Goal: Task Accomplishment & Management: Manage account settings

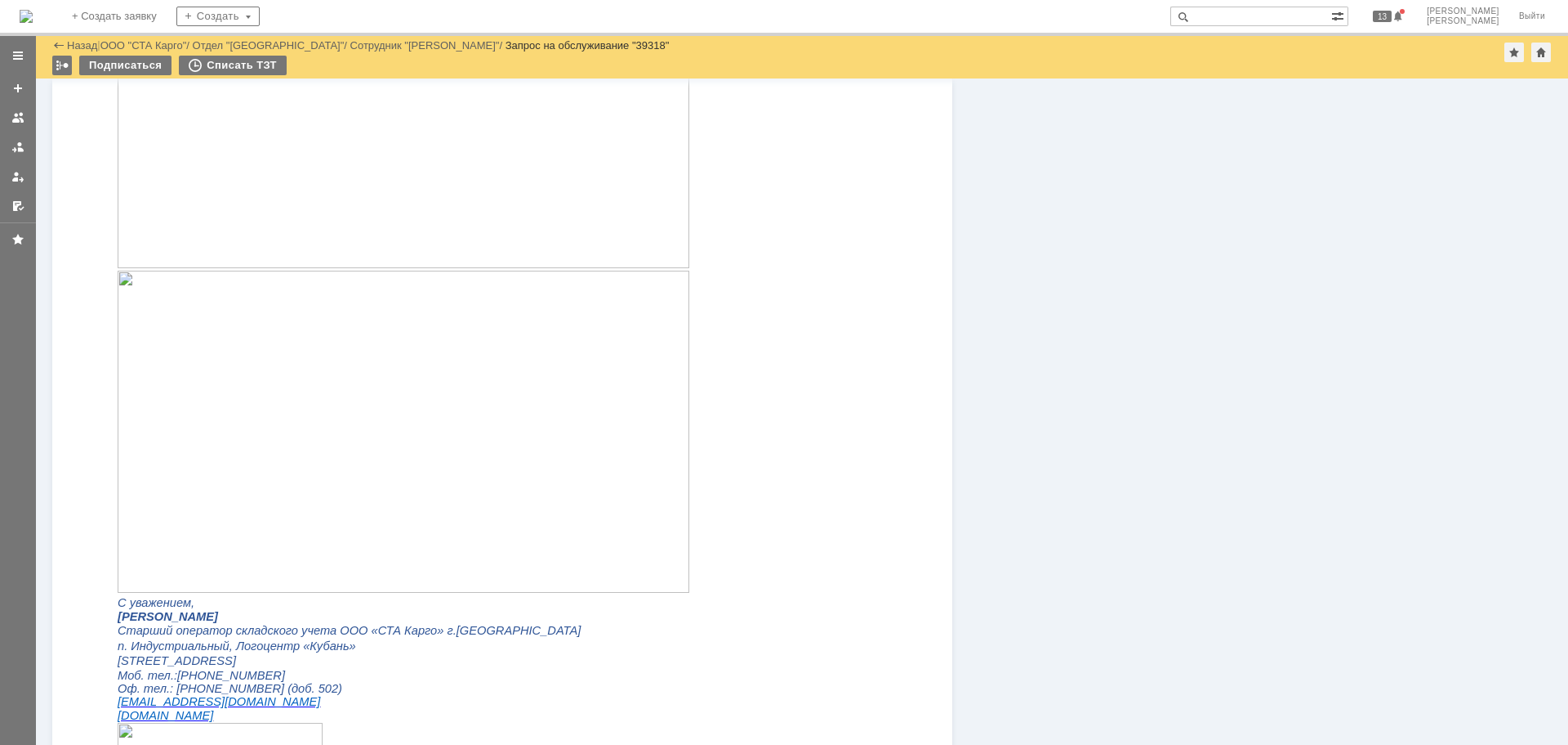
scroll to position [1553, 0]
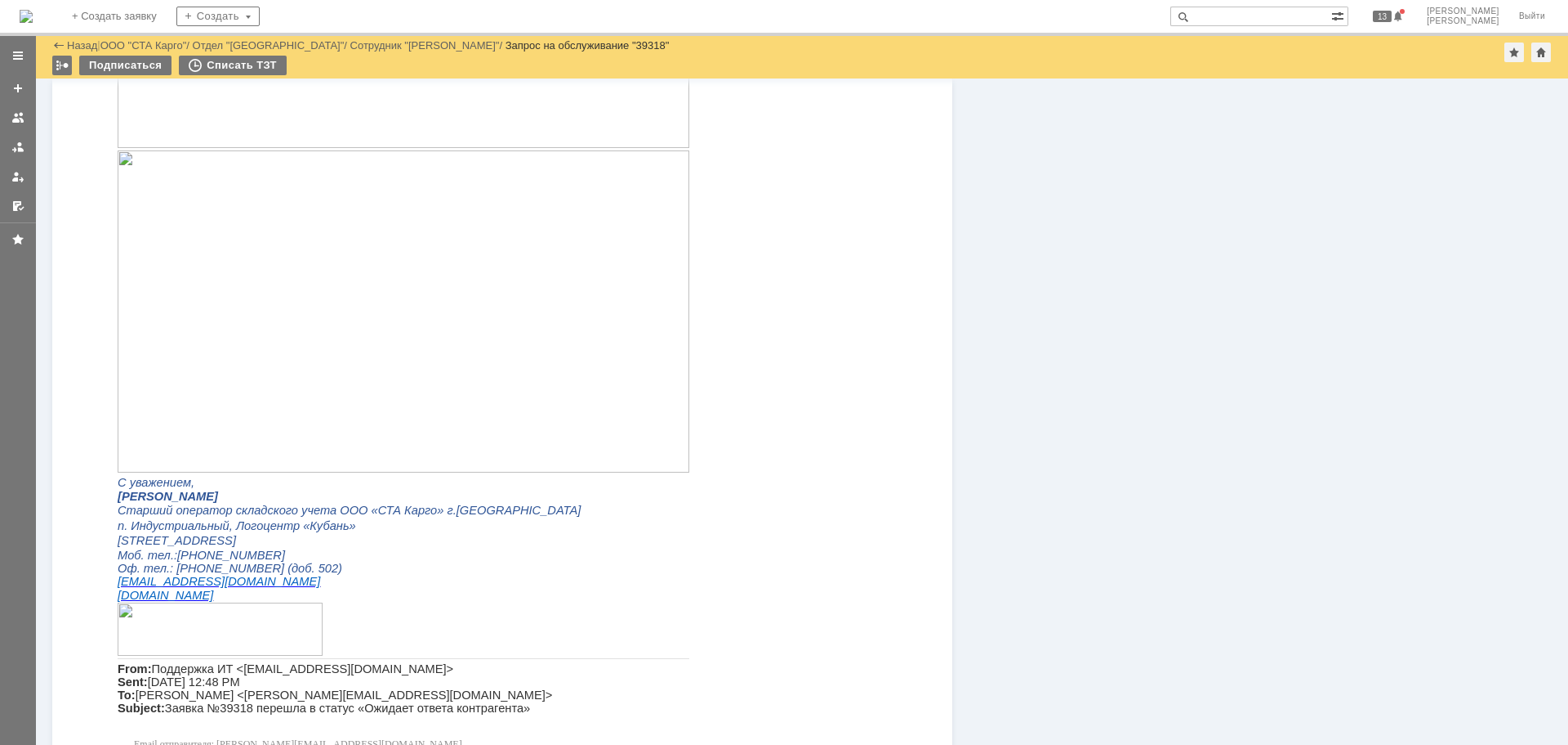
click at [459, 324] on img at bounding box center [404, 312] width 572 height 322
click at [529, 225] on img at bounding box center [404, 312] width 572 height 322
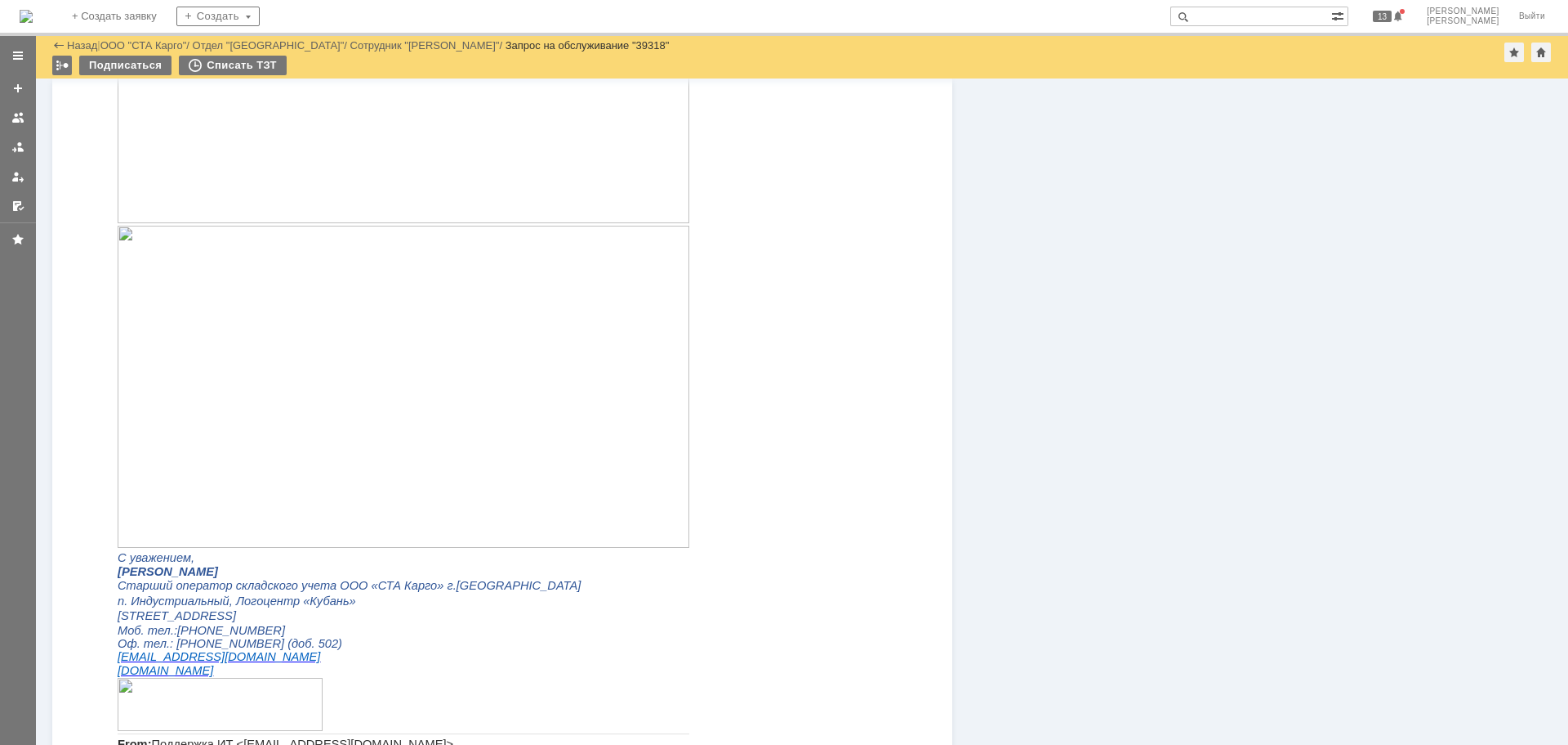
scroll to position [1390, 0]
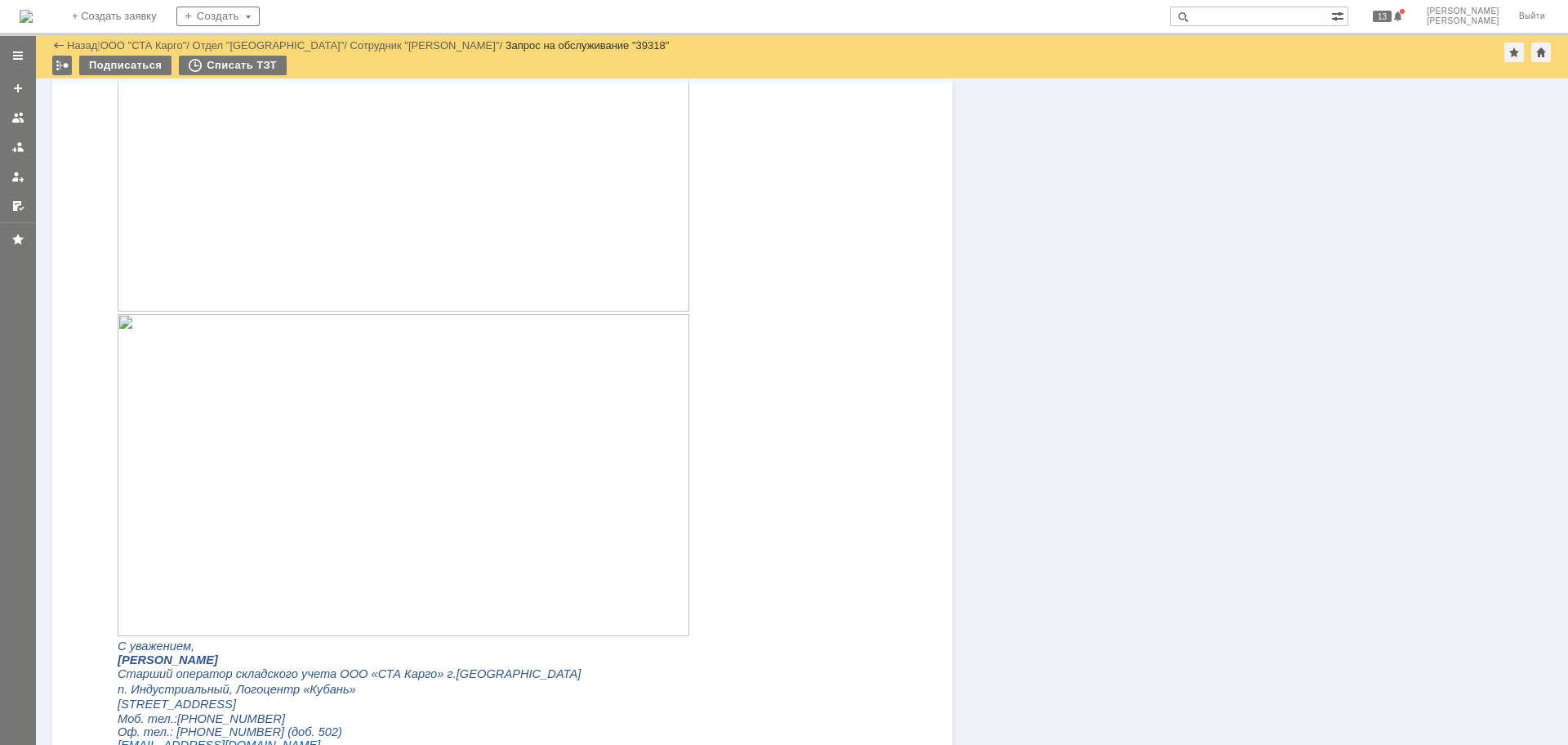
click at [460, 374] on img at bounding box center [404, 474] width 572 height 322
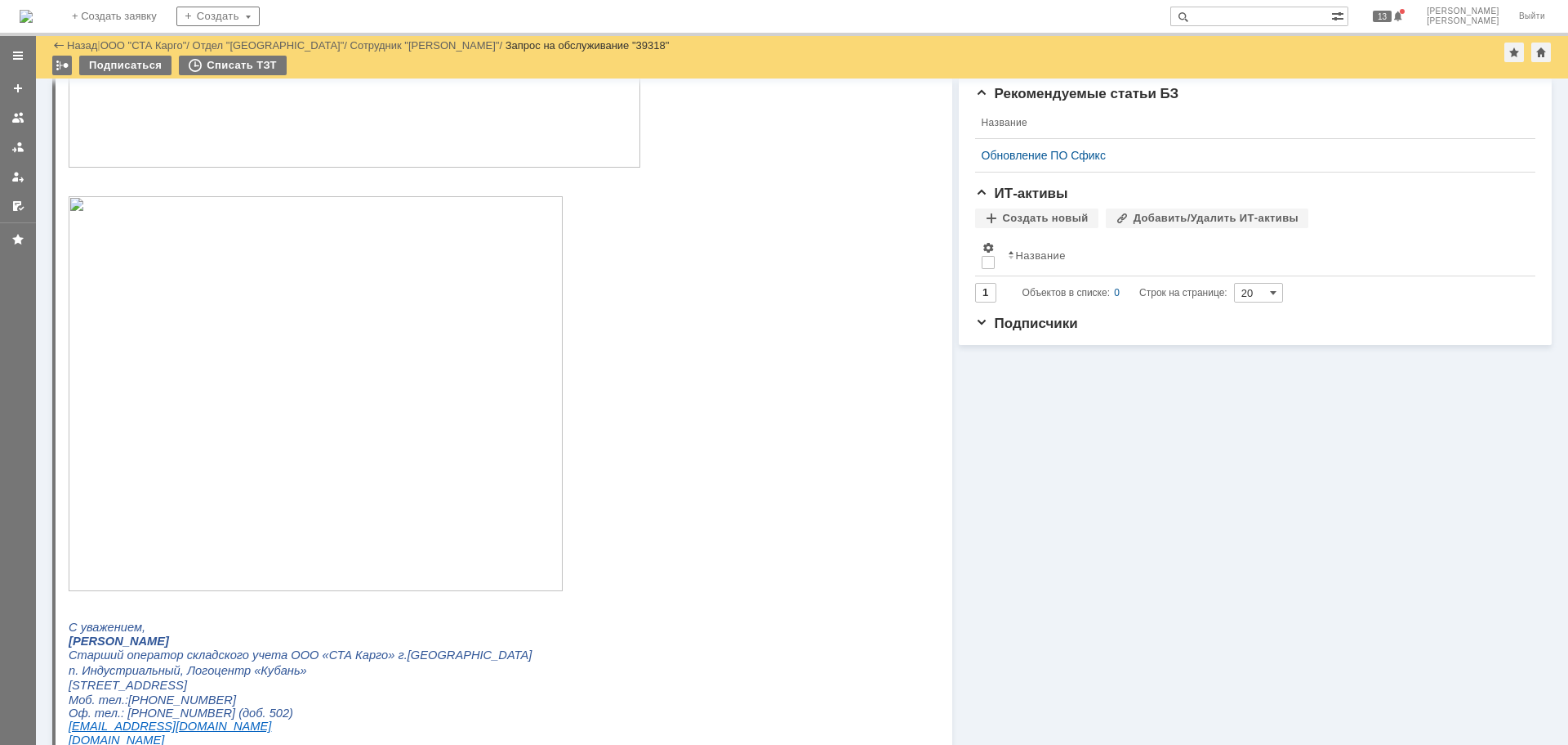
scroll to position [0, 0]
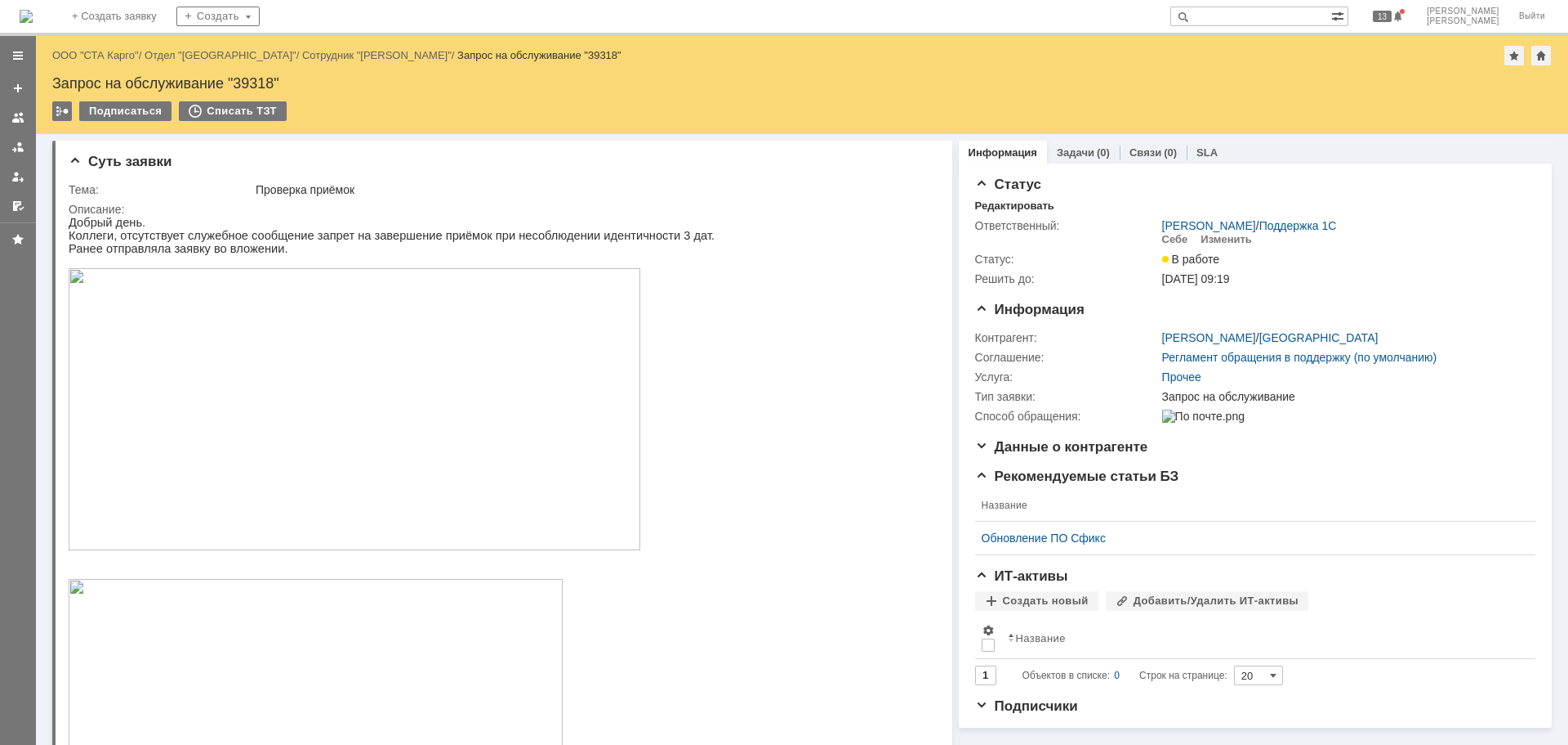
drag, startPoint x: 116, startPoint y: 52, endPoint x: 370, endPoint y: 26, distance: 255.3
click at [197, 364] on img at bounding box center [355, 409] width 572 height 282
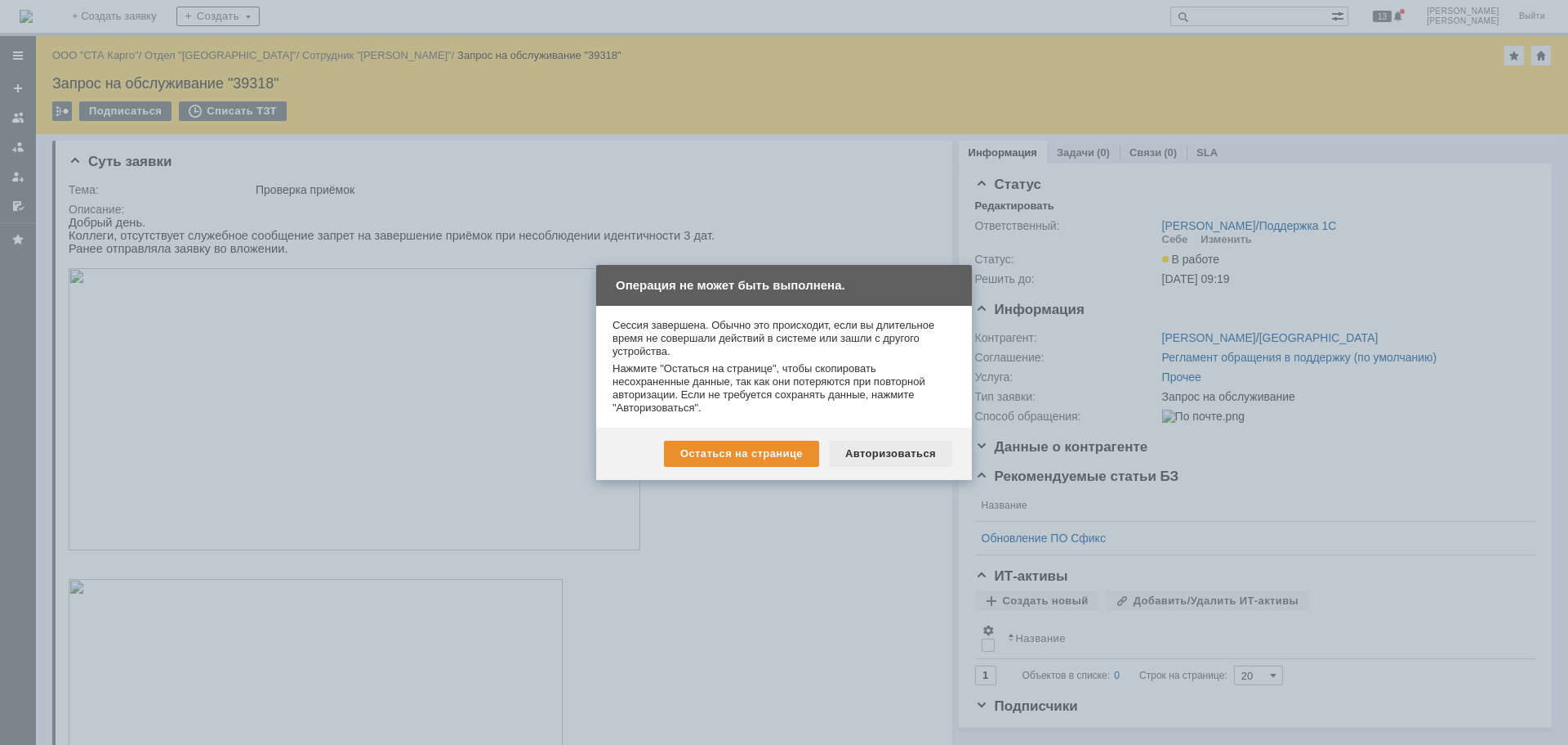
click at [924, 463] on div "Авторизоваться" at bounding box center [891, 453] width 123 height 26
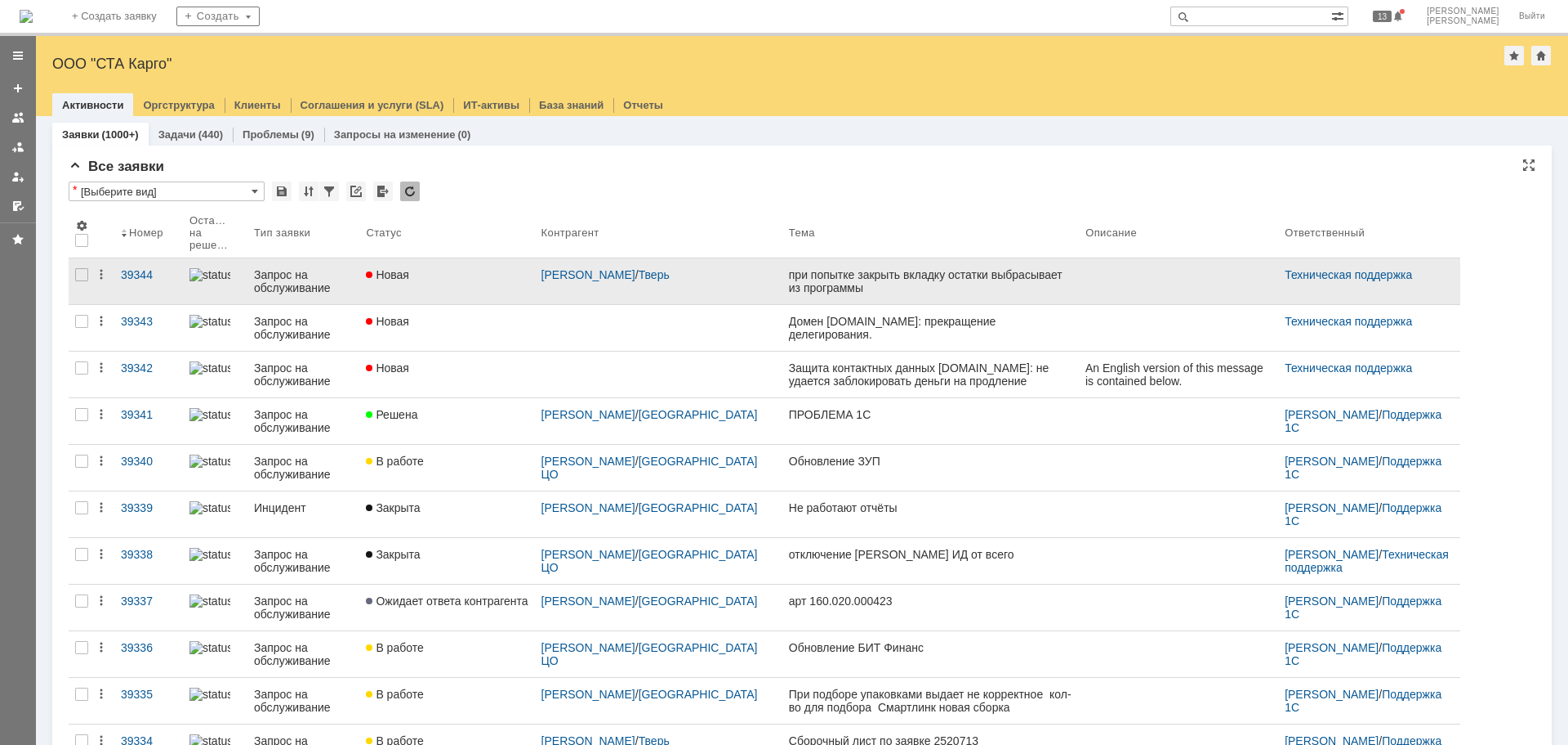
click at [507, 277] on div "Новая" at bounding box center [447, 274] width 162 height 13
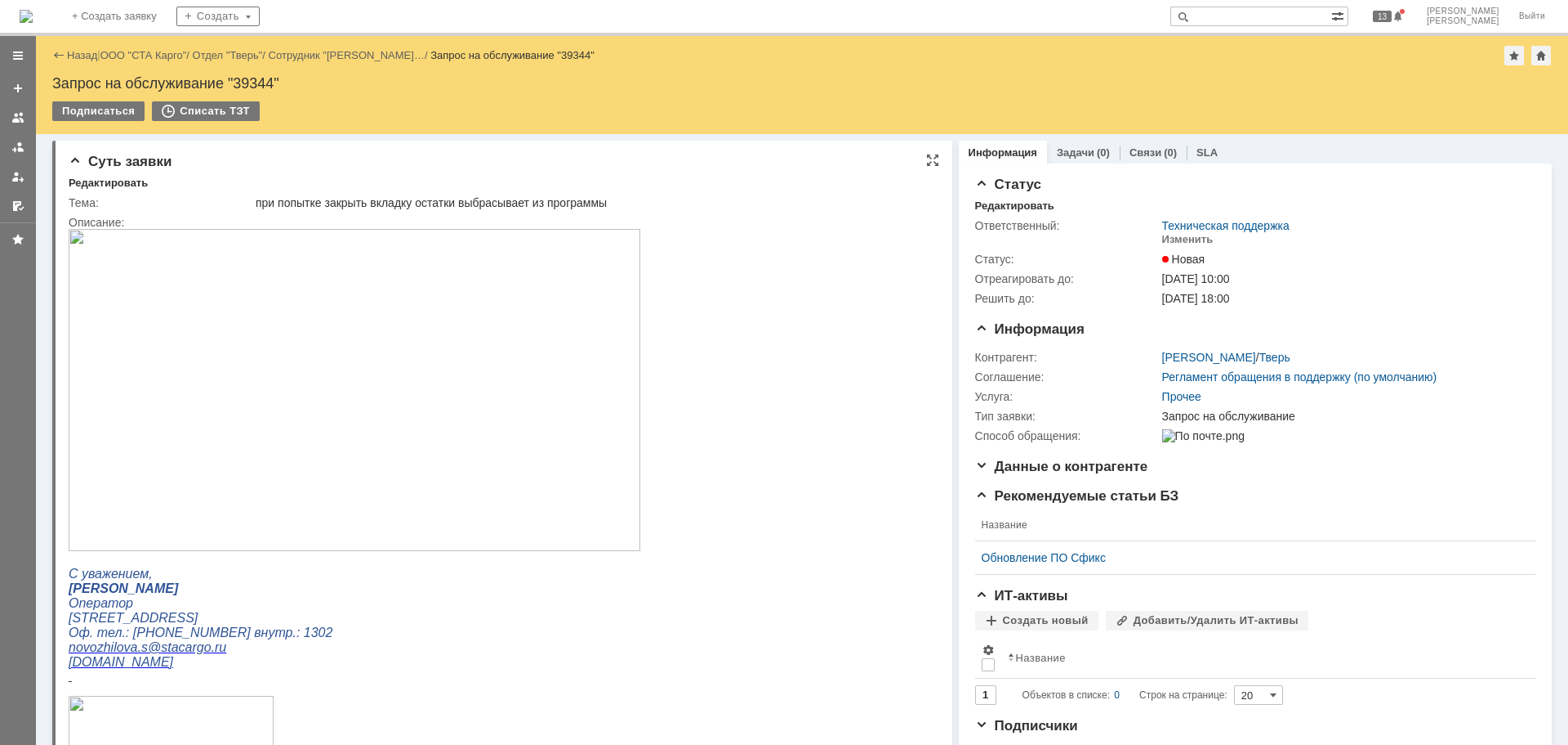
click at [480, 374] on img at bounding box center [355, 390] width 572 height 322
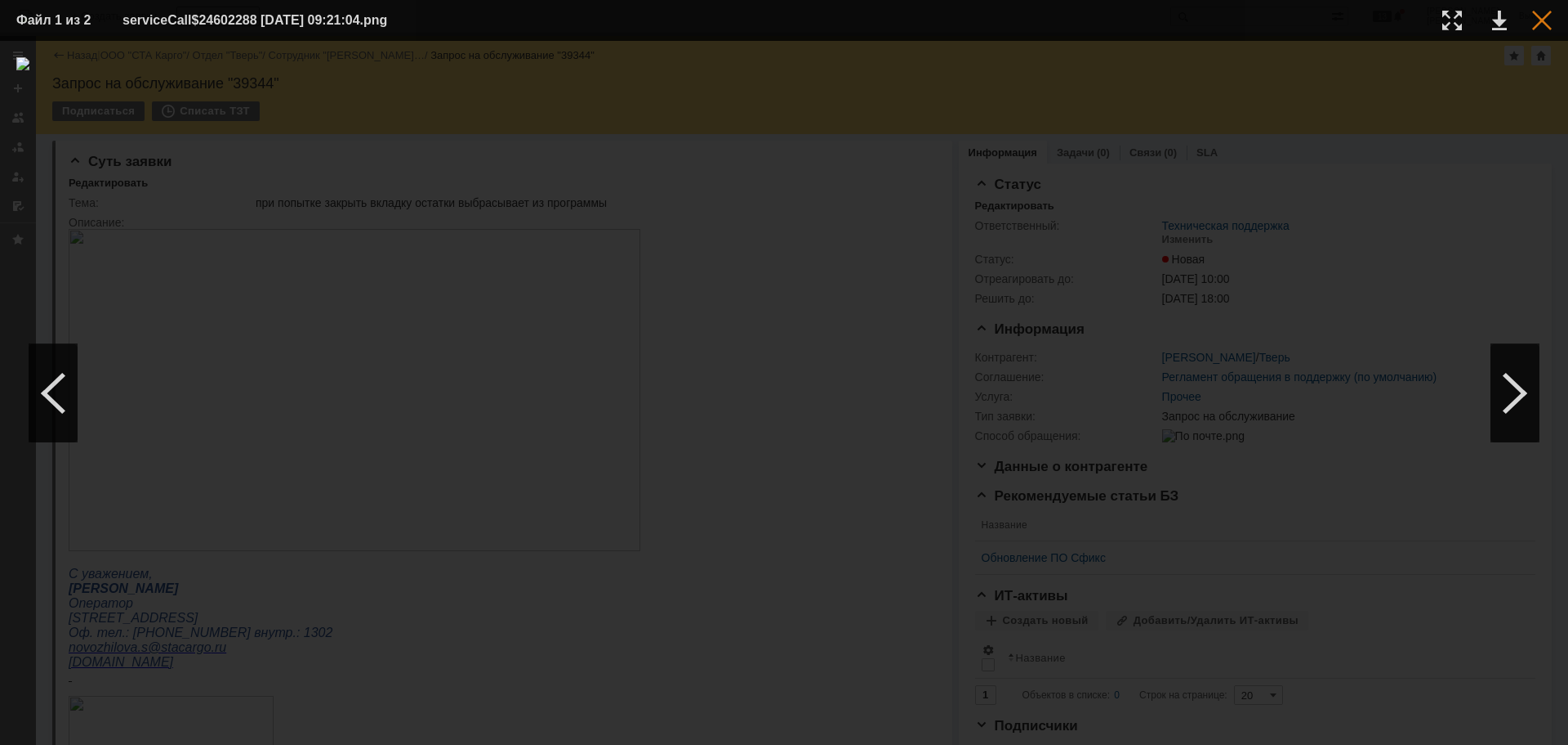
click at [1534, 25] on div at bounding box center [1543, 21] width 20 height 20
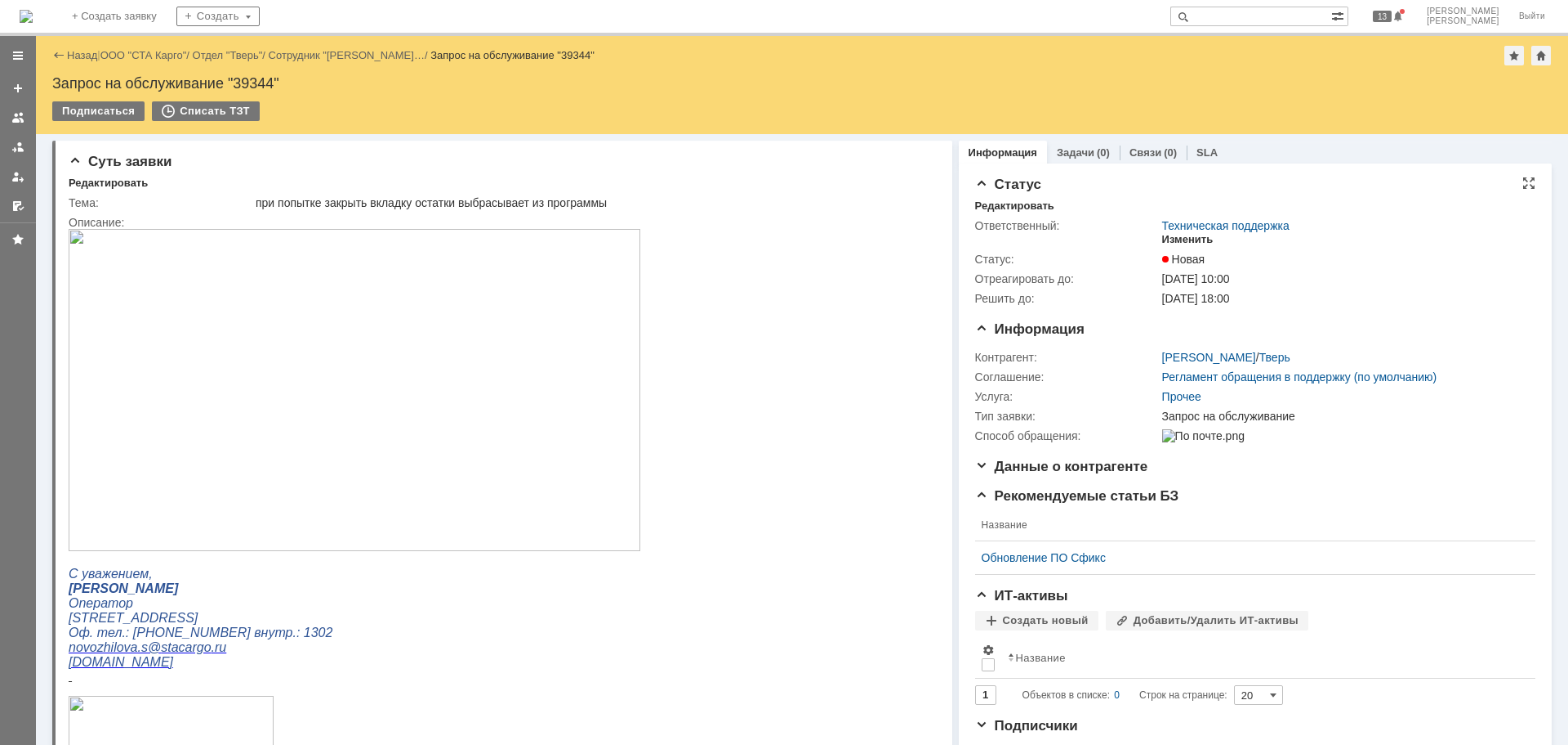
click at [1169, 234] on div "Изменить" at bounding box center [1188, 239] width 52 height 13
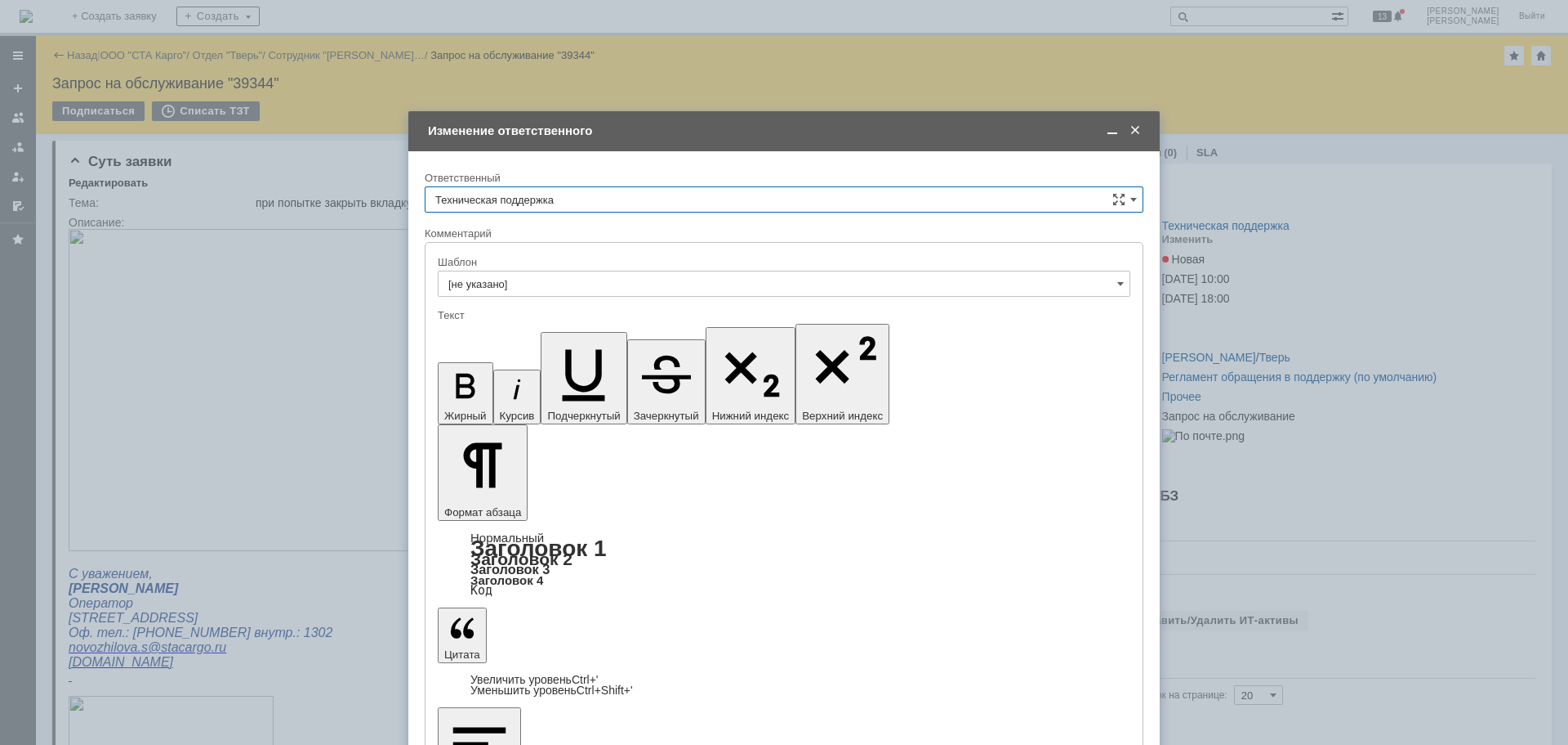
click at [665, 192] on input "Техническая поддержка" at bounding box center [784, 199] width 719 height 26
click at [558, 281] on span "[PERSON_NAME]" at bounding box center [784, 283] width 697 height 13
type input "Бабунов Павел"
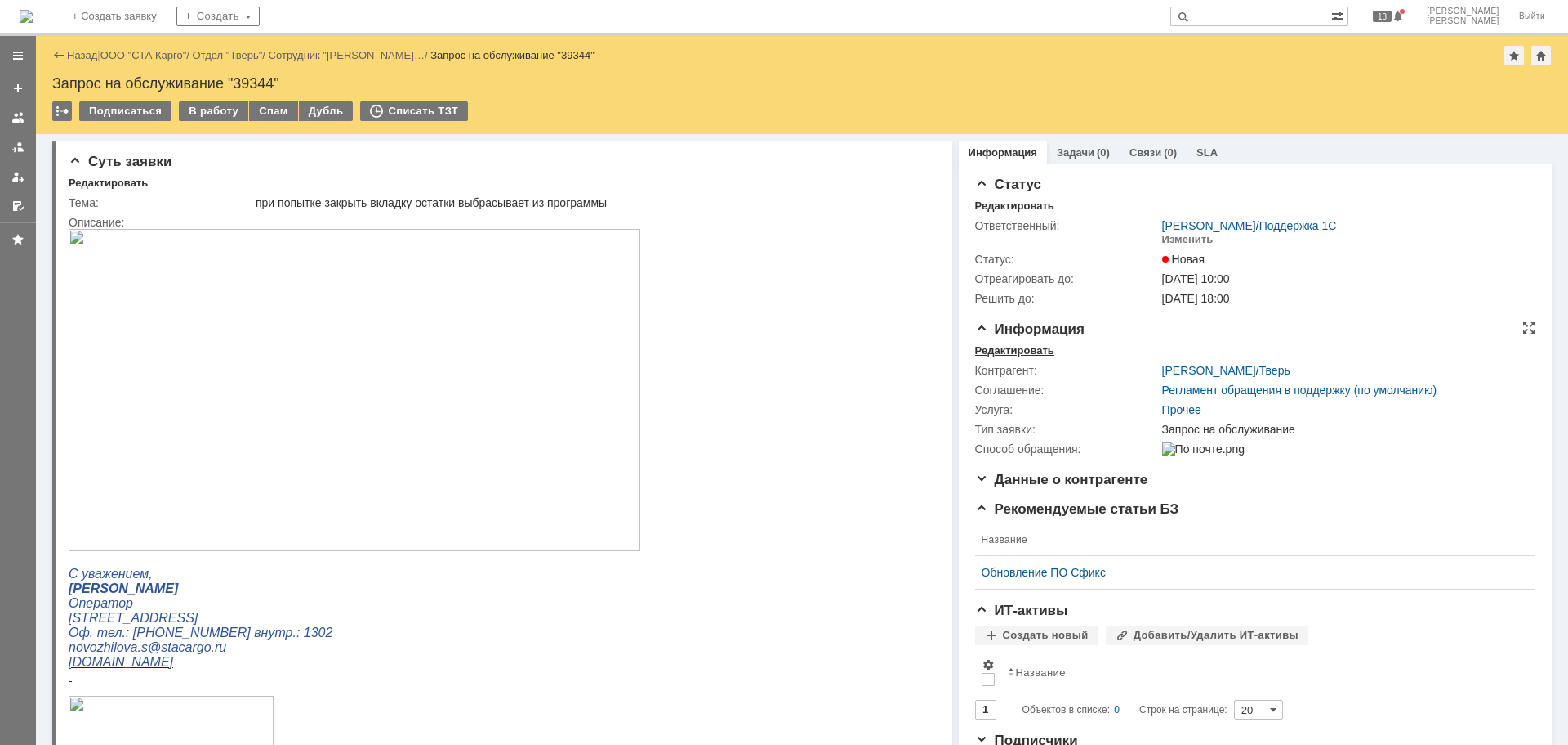
click at [1014, 345] on div "Редактировать" at bounding box center [1014, 351] width 79 height 13
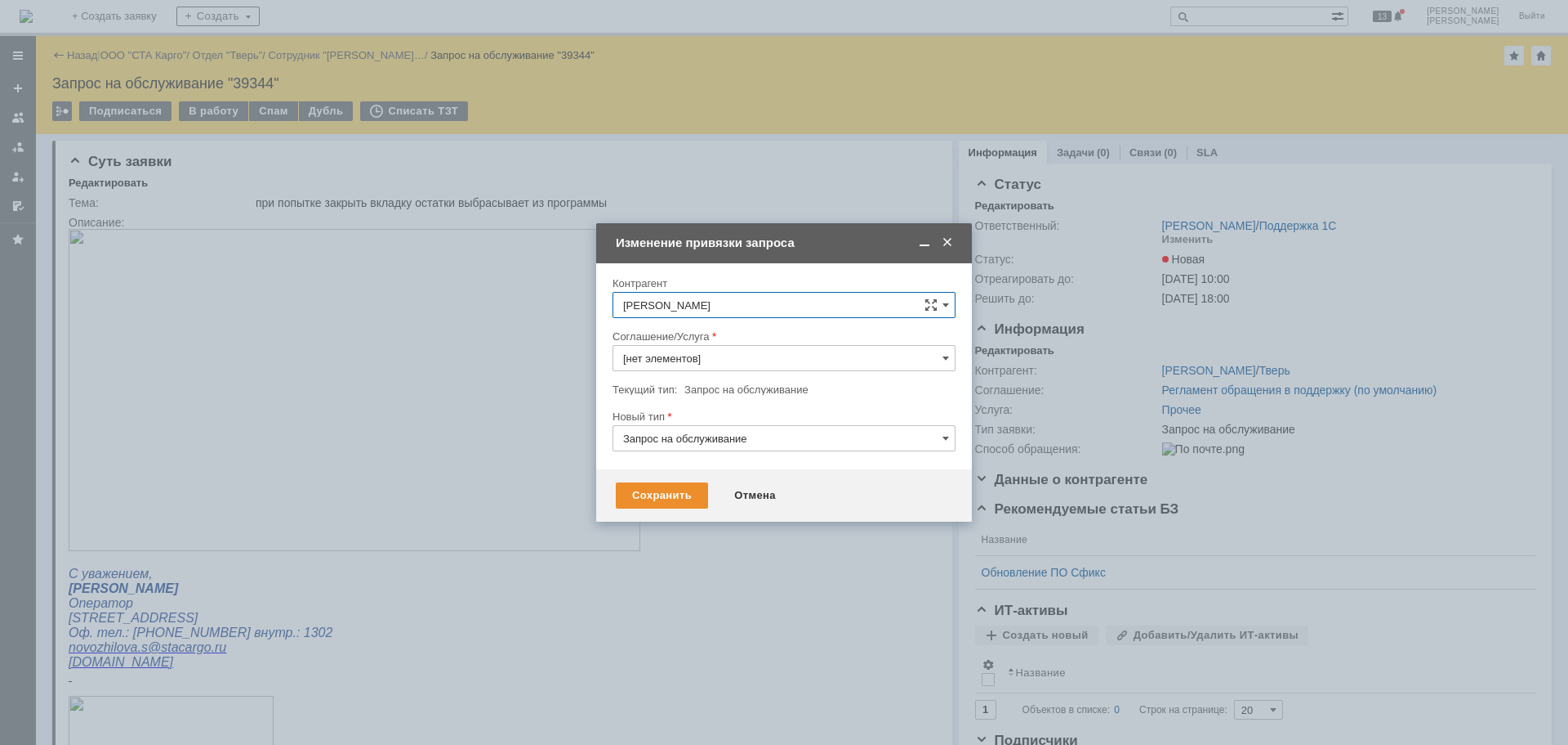
type input "Прочее"
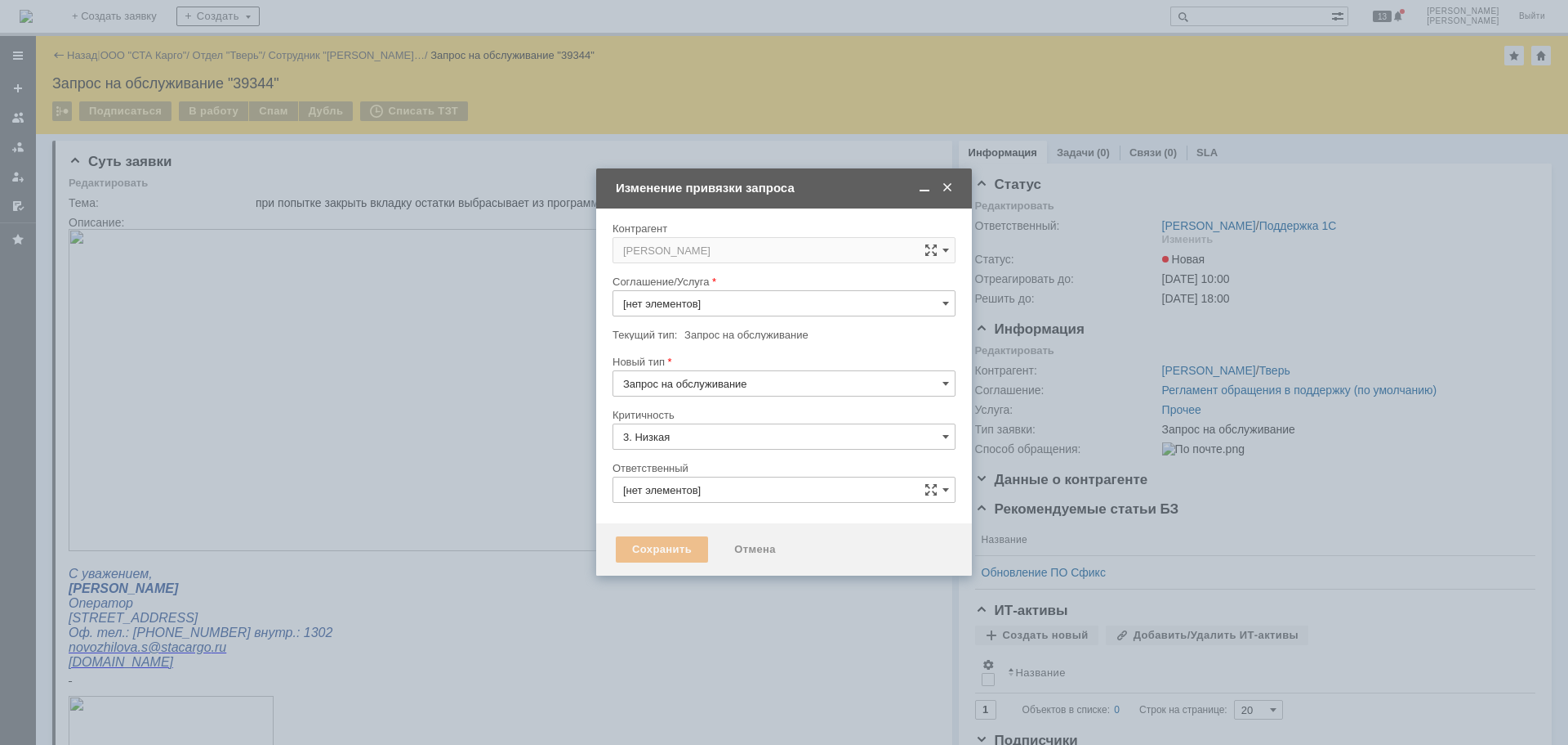
type input "Бабунов Павел"
type input "Прочее"
type input "[не указано]"
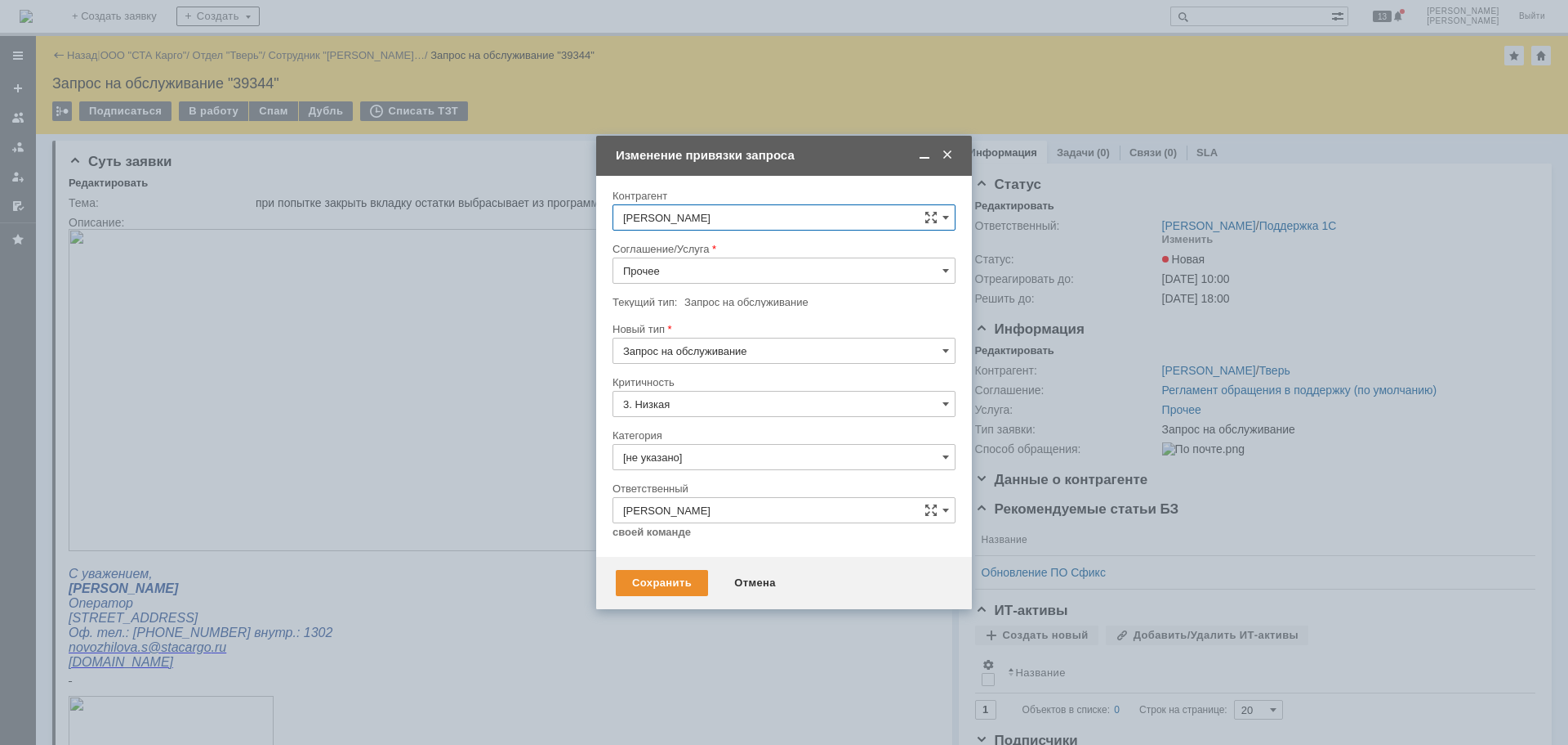
click at [687, 265] on input "Прочее" at bounding box center [784, 270] width 343 height 26
click at [689, 485] on span "WMS Прочее" at bounding box center [784, 485] width 321 height 13
click at [728, 352] on input "Запрос на обслуживание" at bounding box center [784, 351] width 343 height 26
type input "WMS Прочее"
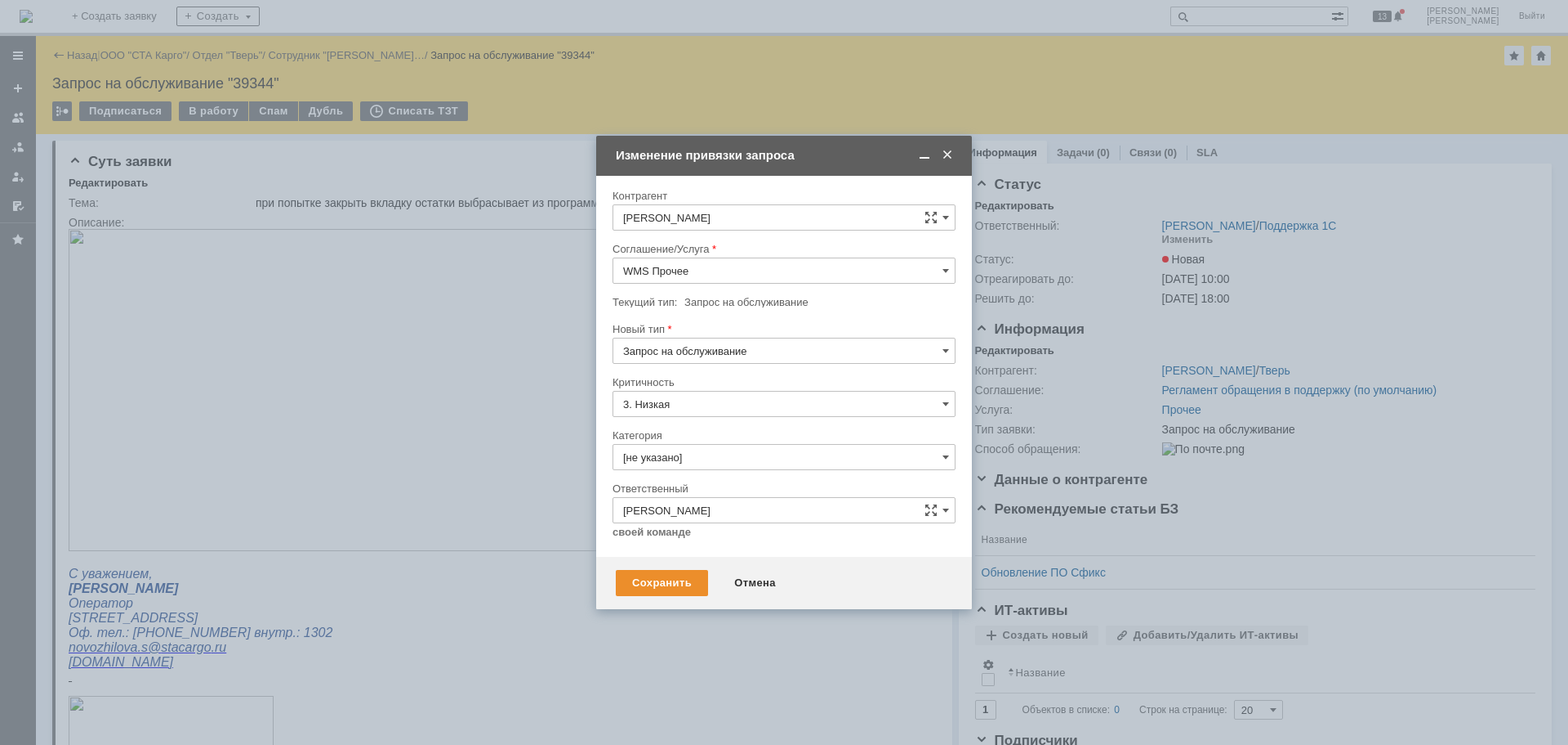
click at [694, 430] on span "Инцидент" at bounding box center [784, 434] width 321 height 13
type input "Инцидент"
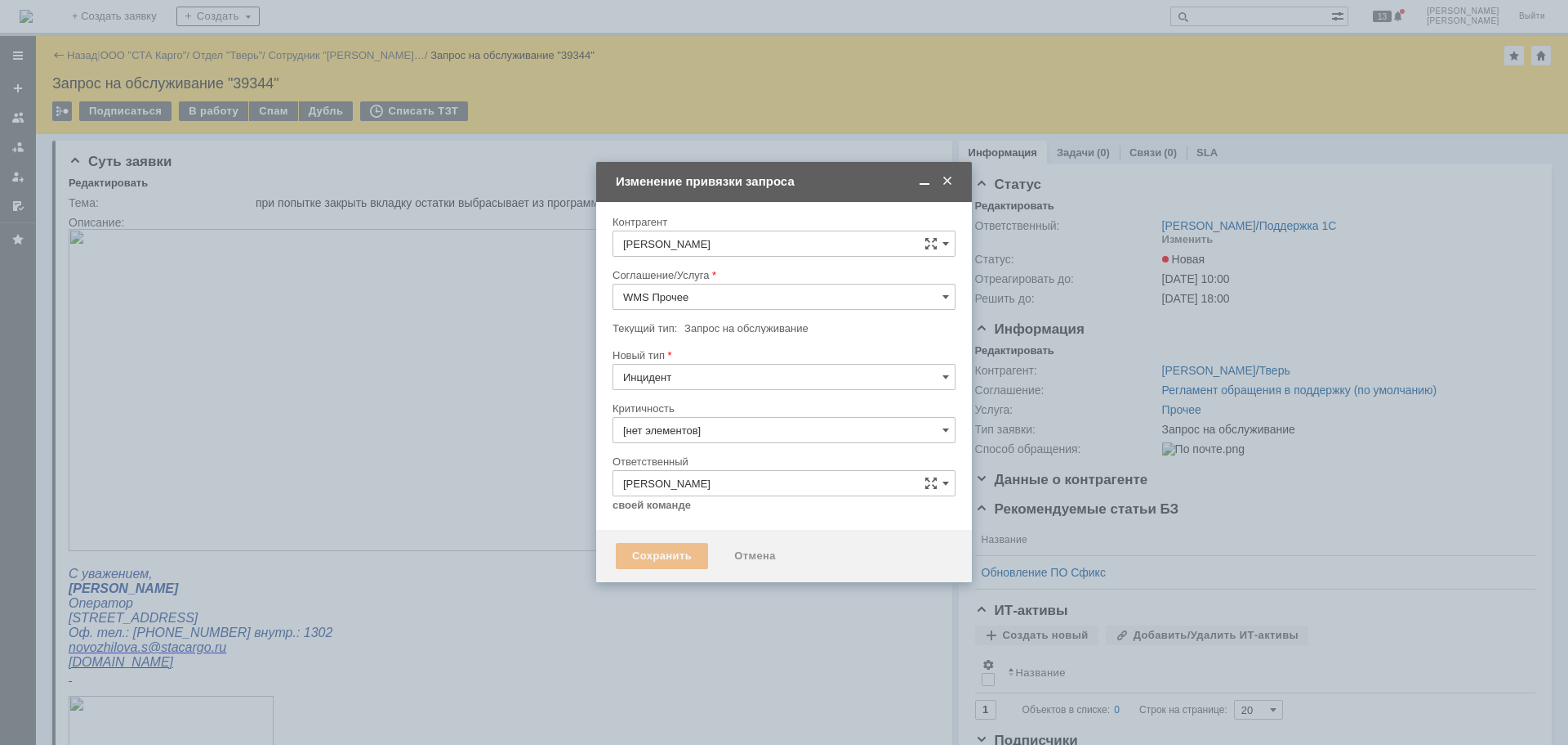
type input "3. Низкая"
type input "[не указано]"
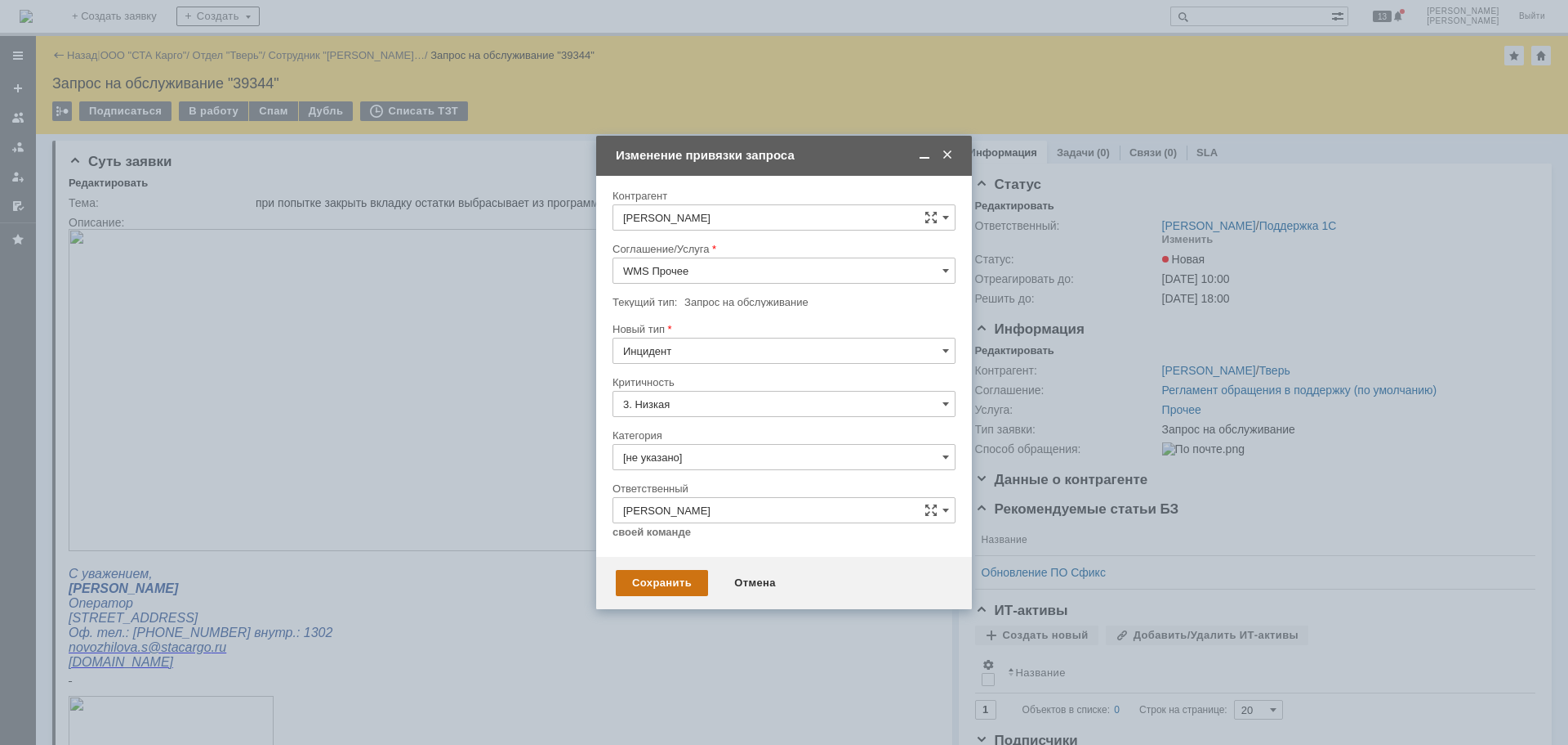
type input "Инцидент"
click at [656, 583] on div "Сохранить" at bounding box center [662, 582] width 93 height 26
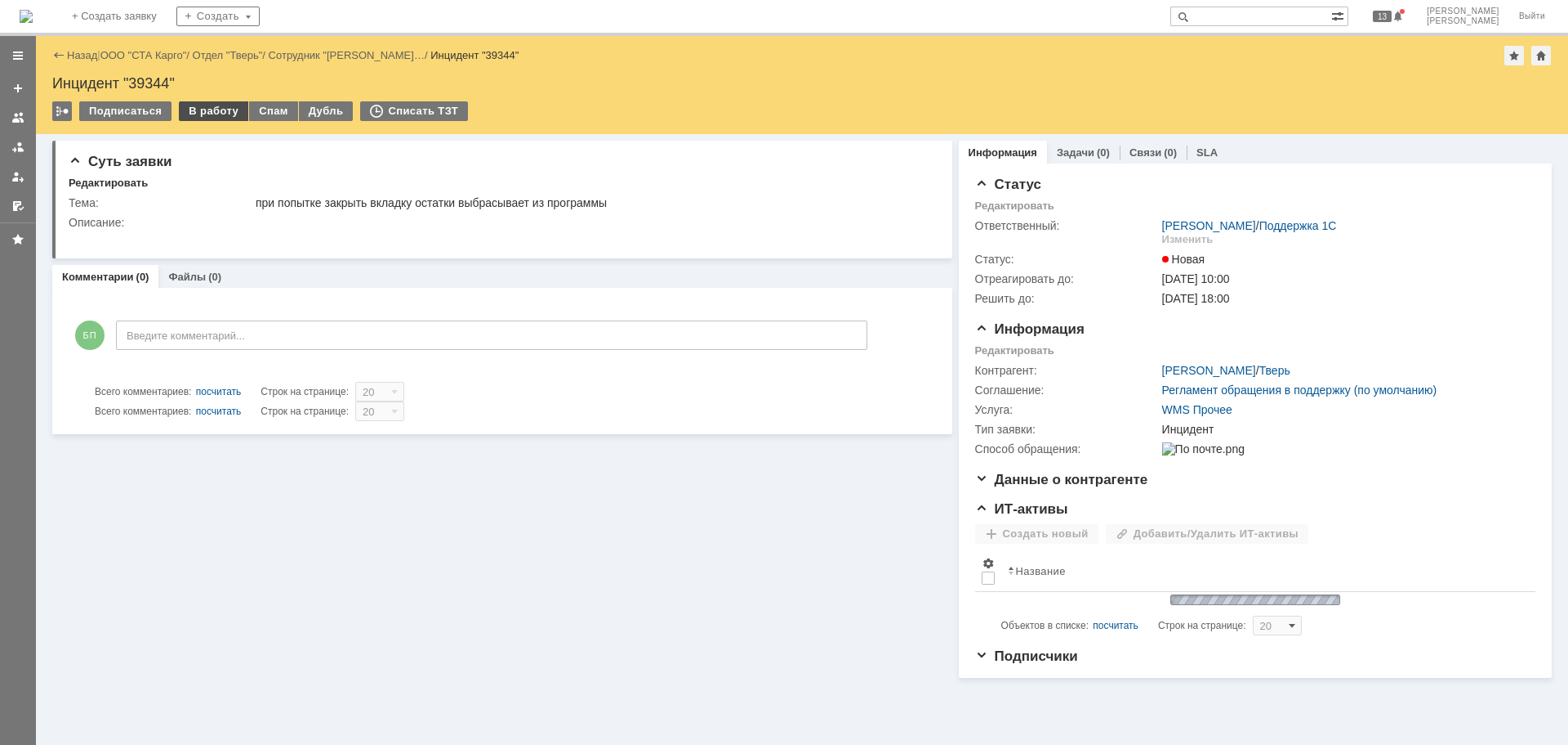
click at [207, 118] on div "В работу" at bounding box center [213, 112] width 69 height 20
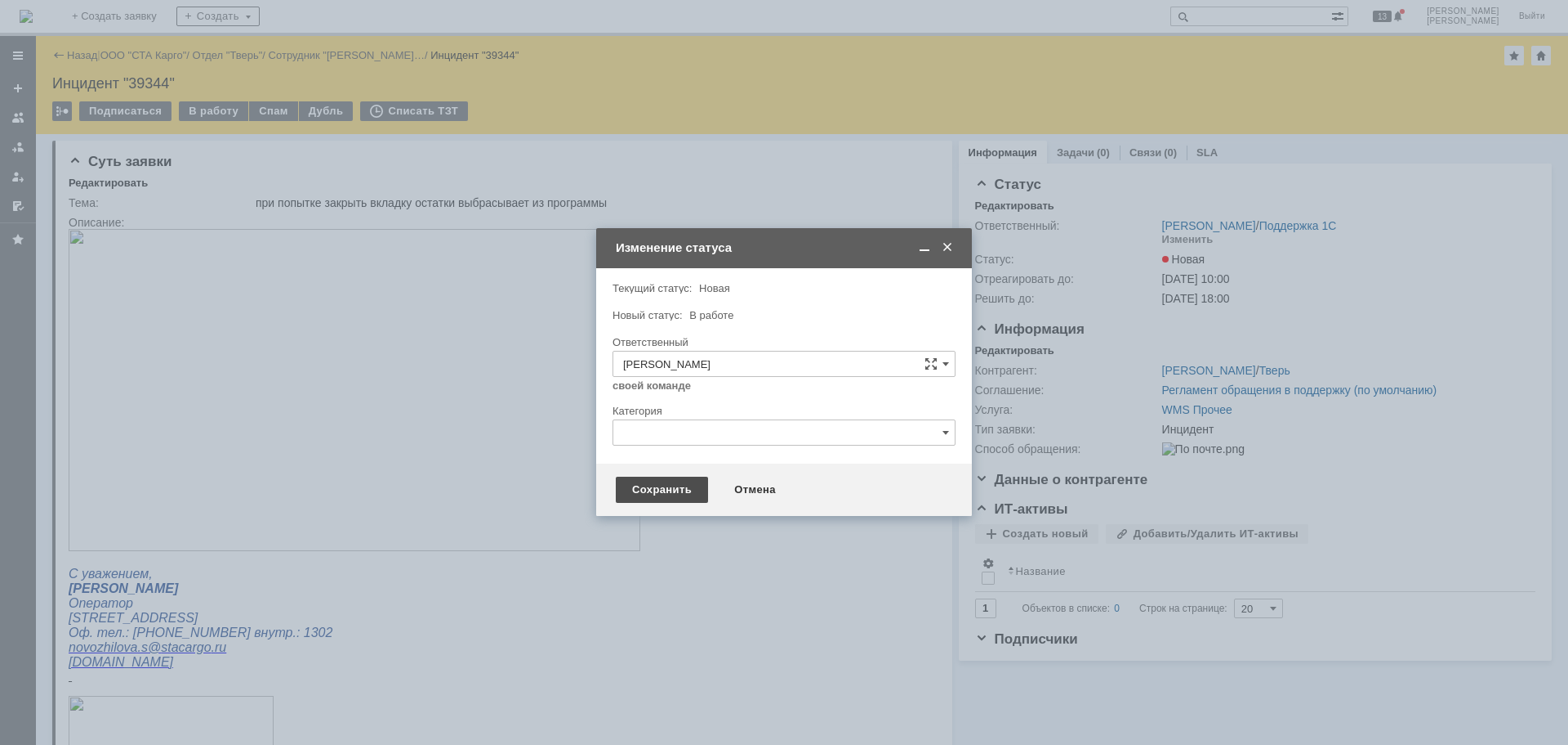
click at [676, 481] on div "Сохранить" at bounding box center [662, 490] width 93 height 26
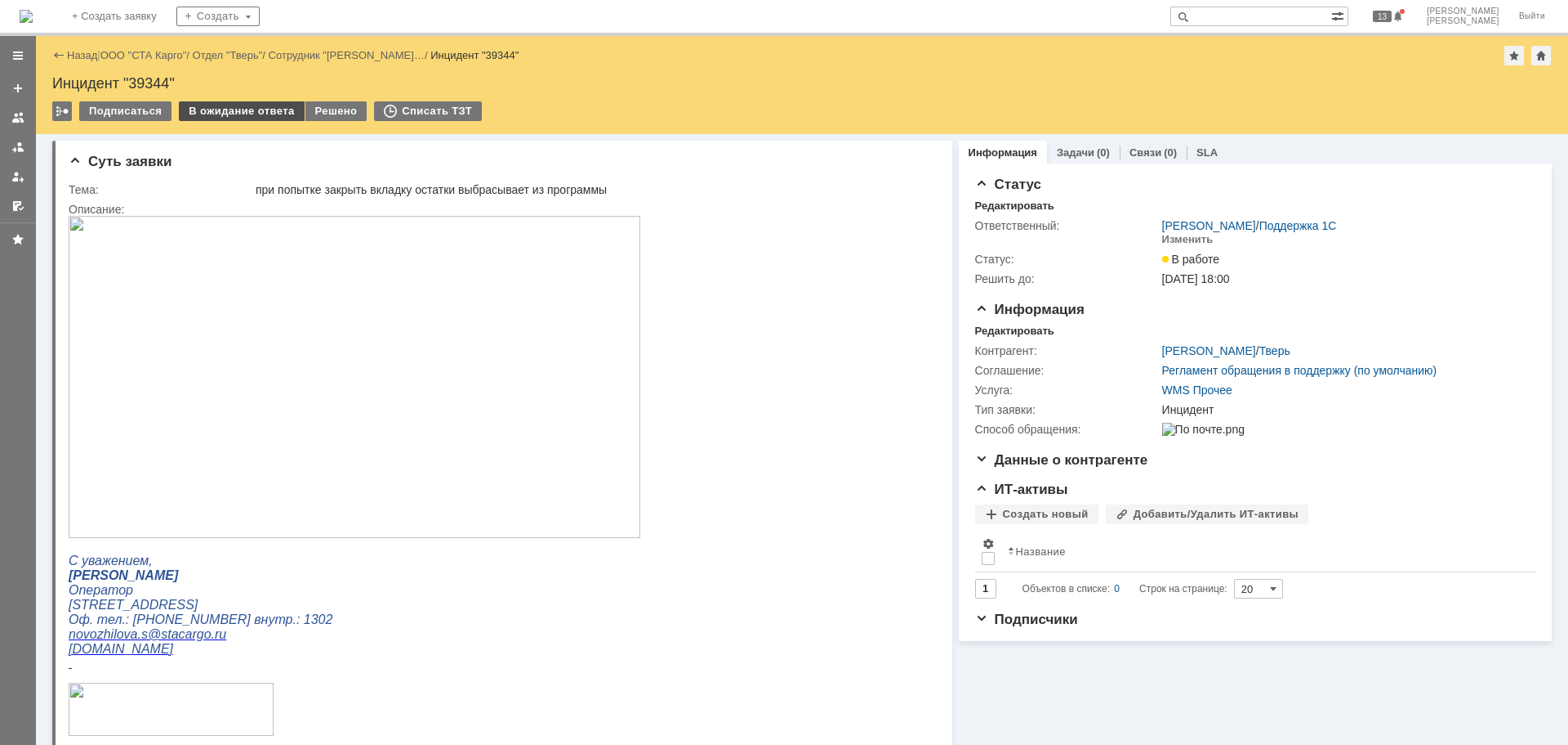
click at [223, 109] on div "В ожидание ответа" at bounding box center [242, 112] width 125 height 20
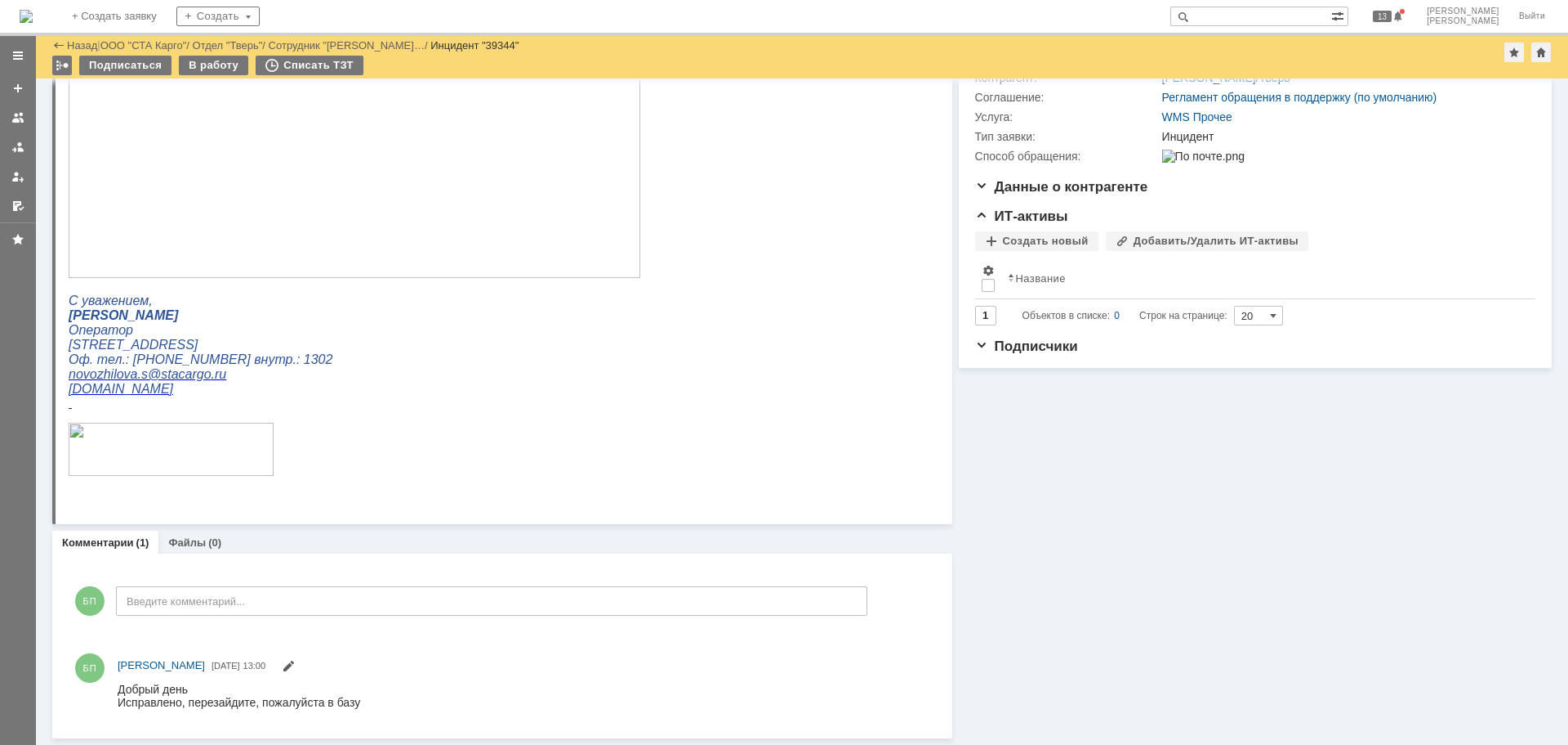
scroll to position [218, 0]
click at [290, 661] on span at bounding box center [288, 668] width 13 height 13
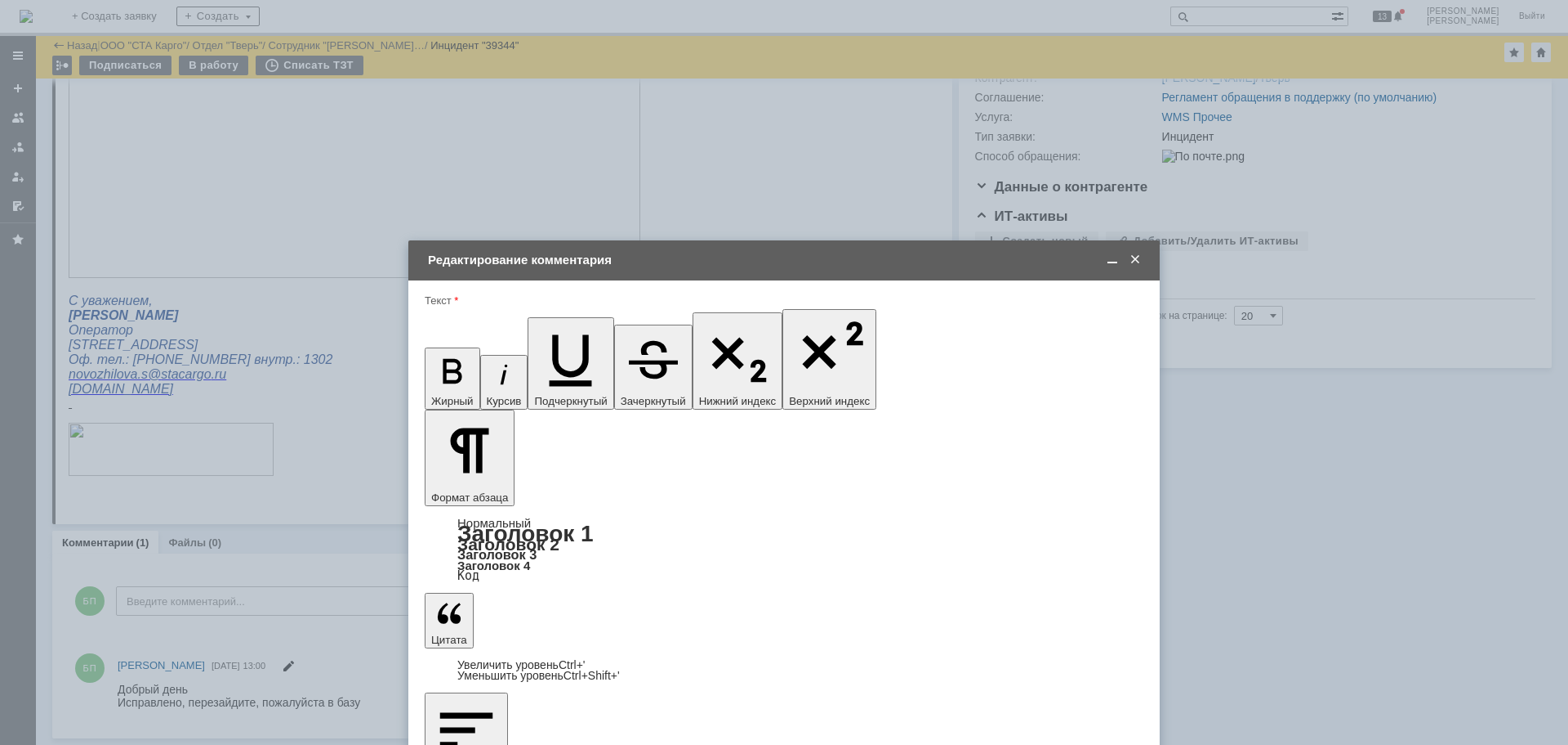
scroll to position [0, 0]
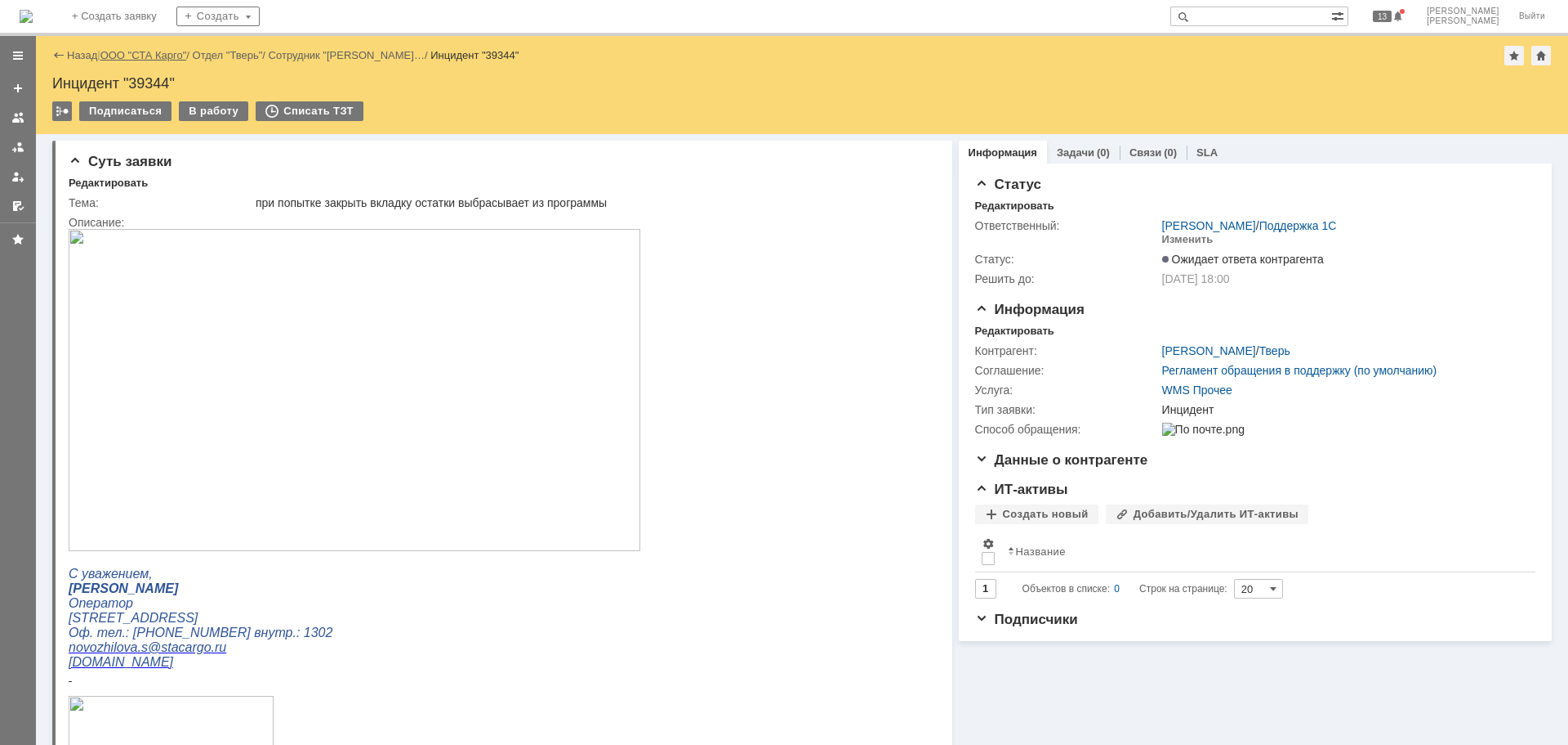
click at [142, 53] on link "ООО "СТА Карго"" at bounding box center [143, 55] width 86 height 12
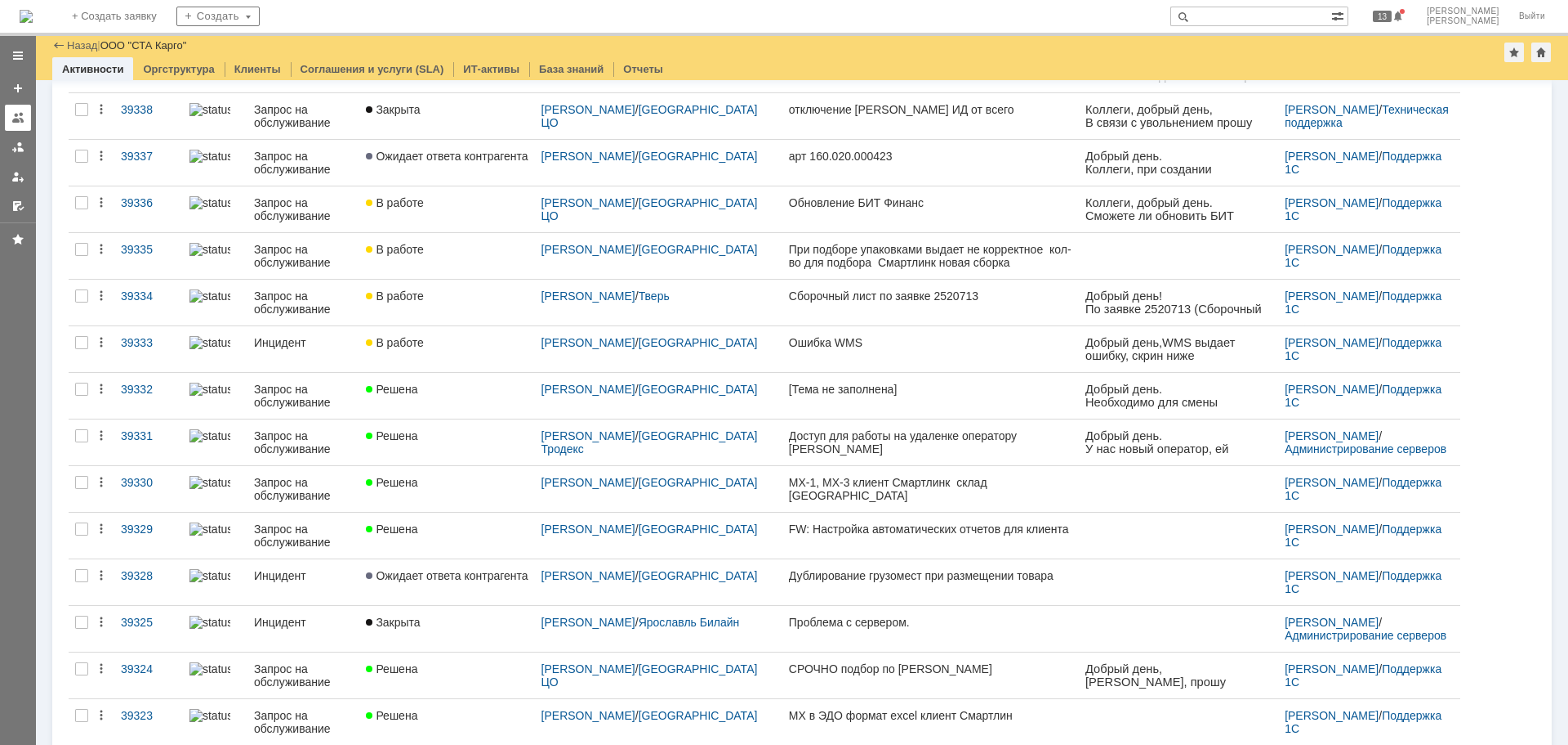
click at [19, 118] on div at bounding box center [18, 117] width 13 height 13
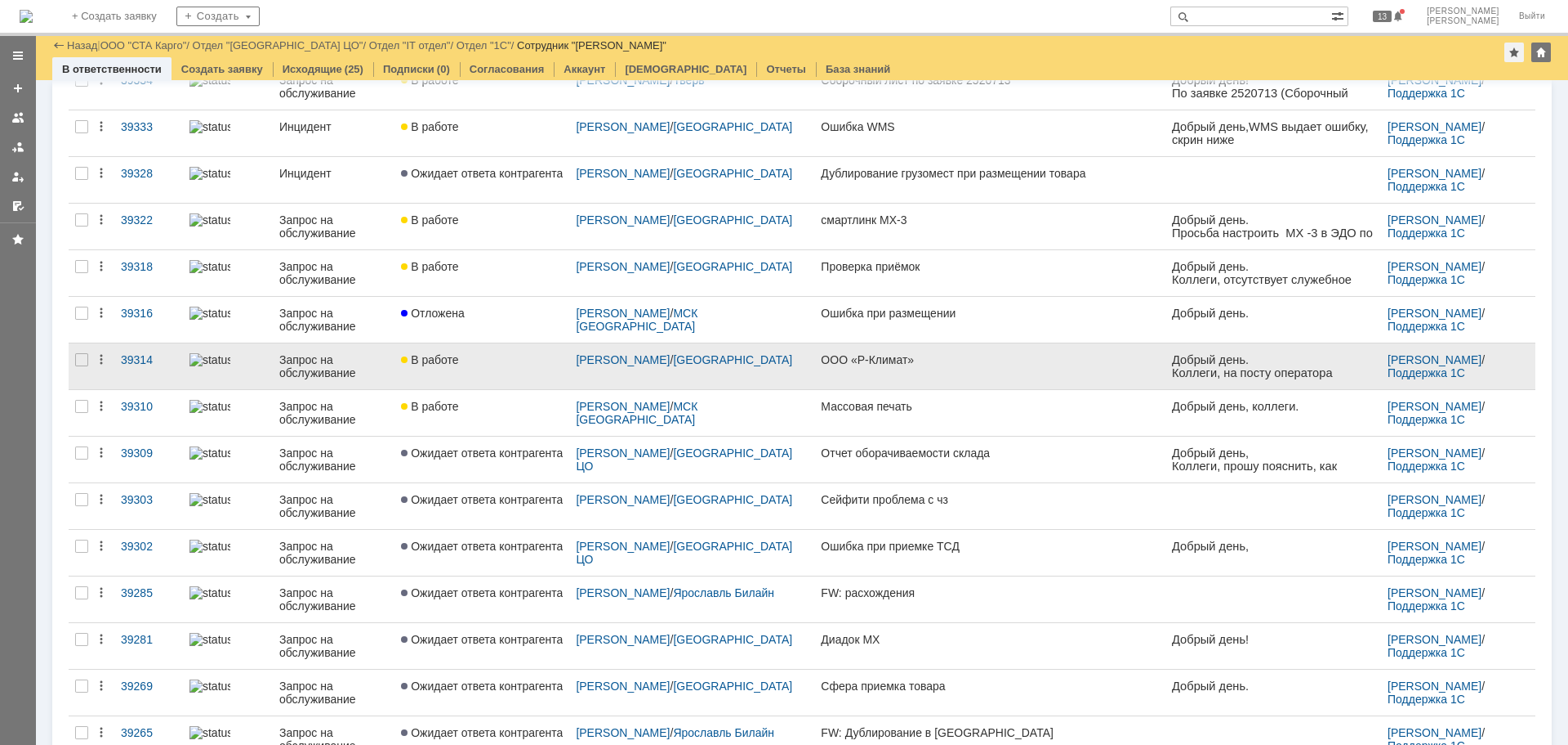
click at [497, 361] on div "В работе" at bounding box center [482, 360] width 162 height 13
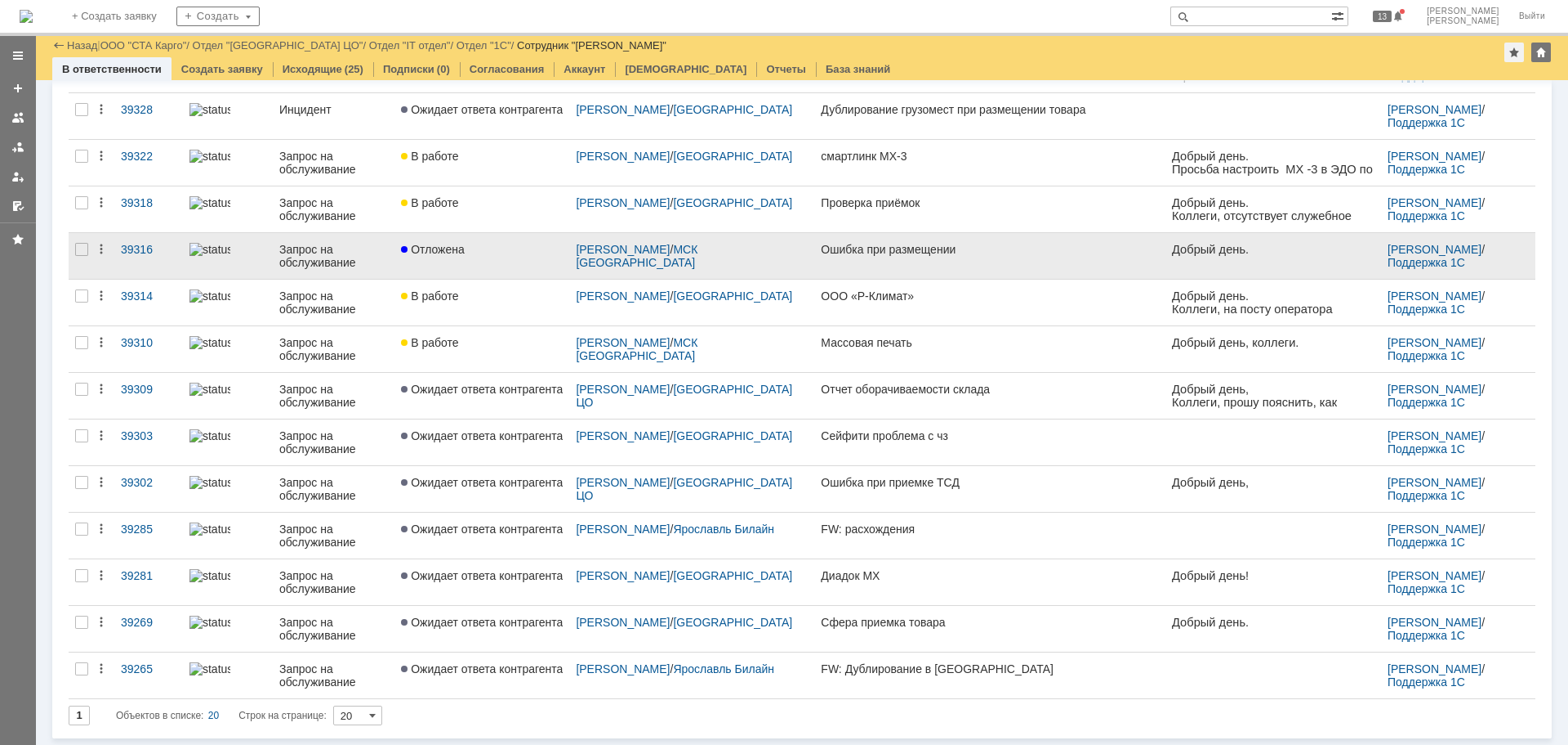
click at [513, 249] on div "Отложена" at bounding box center [482, 249] width 162 height 13
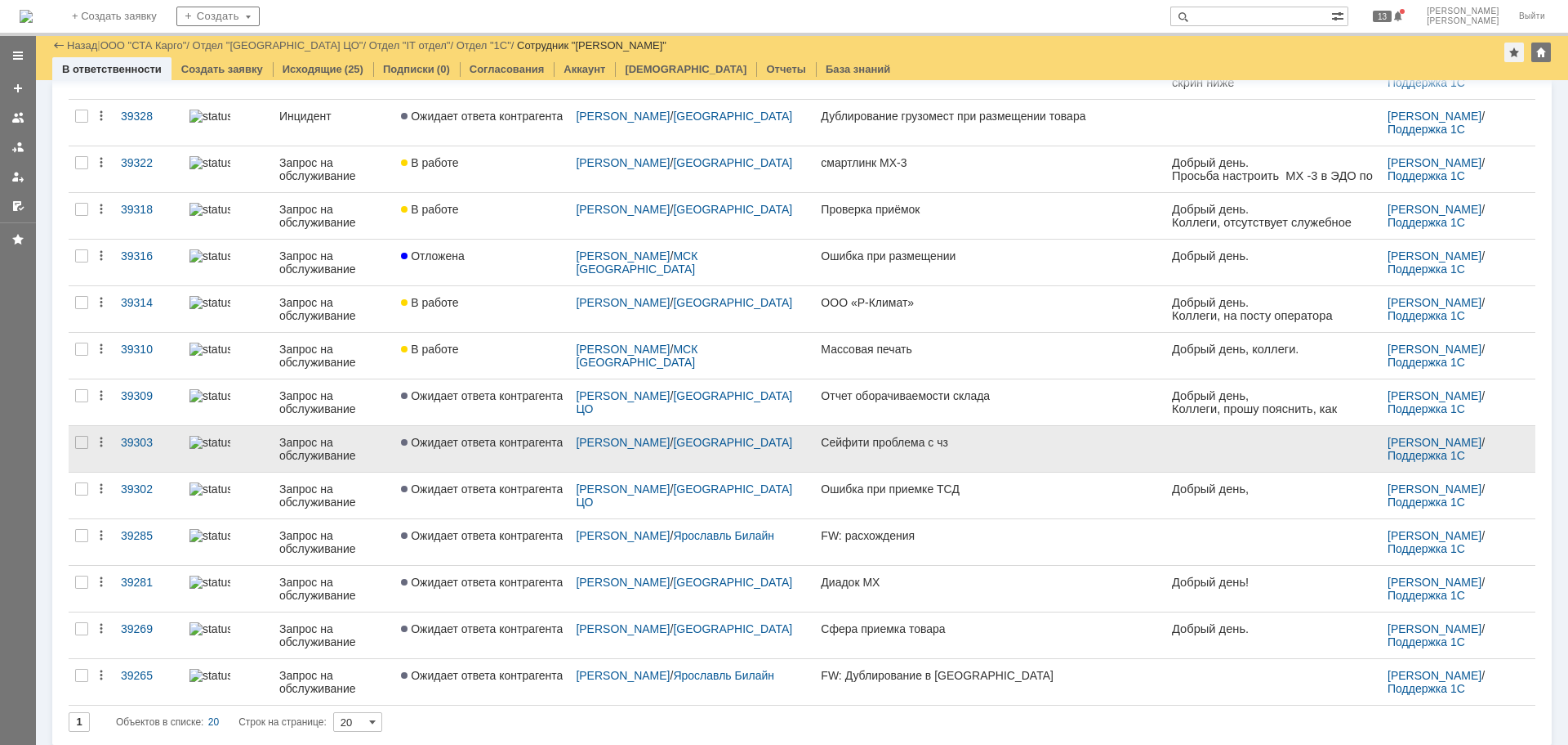
click at [487, 463] on link "Ожидает ответа контрагента" at bounding box center [482, 449] width 175 height 45
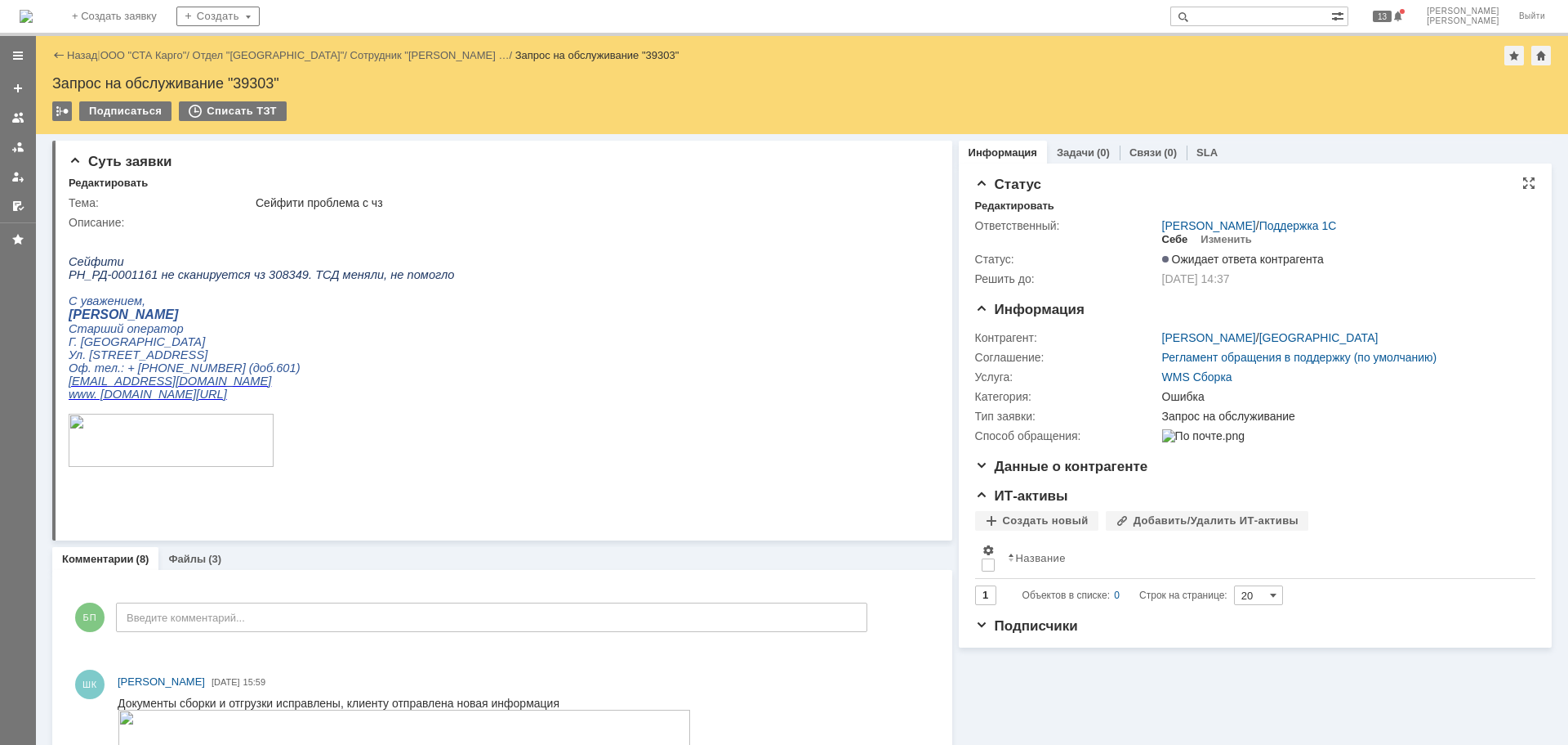
click at [1171, 240] on div "Себе" at bounding box center [1175, 239] width 26 height 13
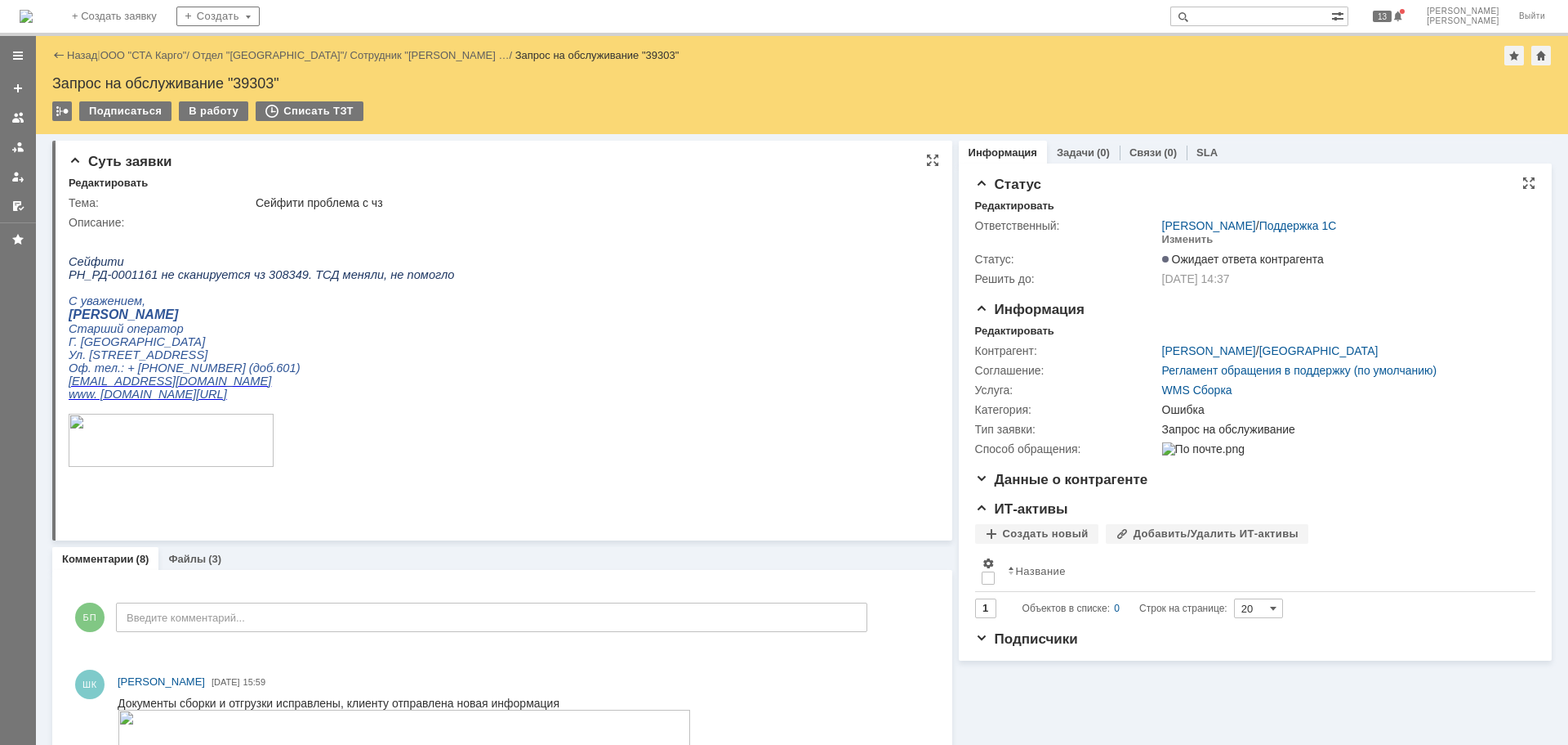
drag, startPoint x: 194, startPoint y: 105, endPoint x: 336, endPoint y: 194, distance: 167.6
click at [195, 105] on div "В работу" at bounding box center [213, 112] width 69 height 20
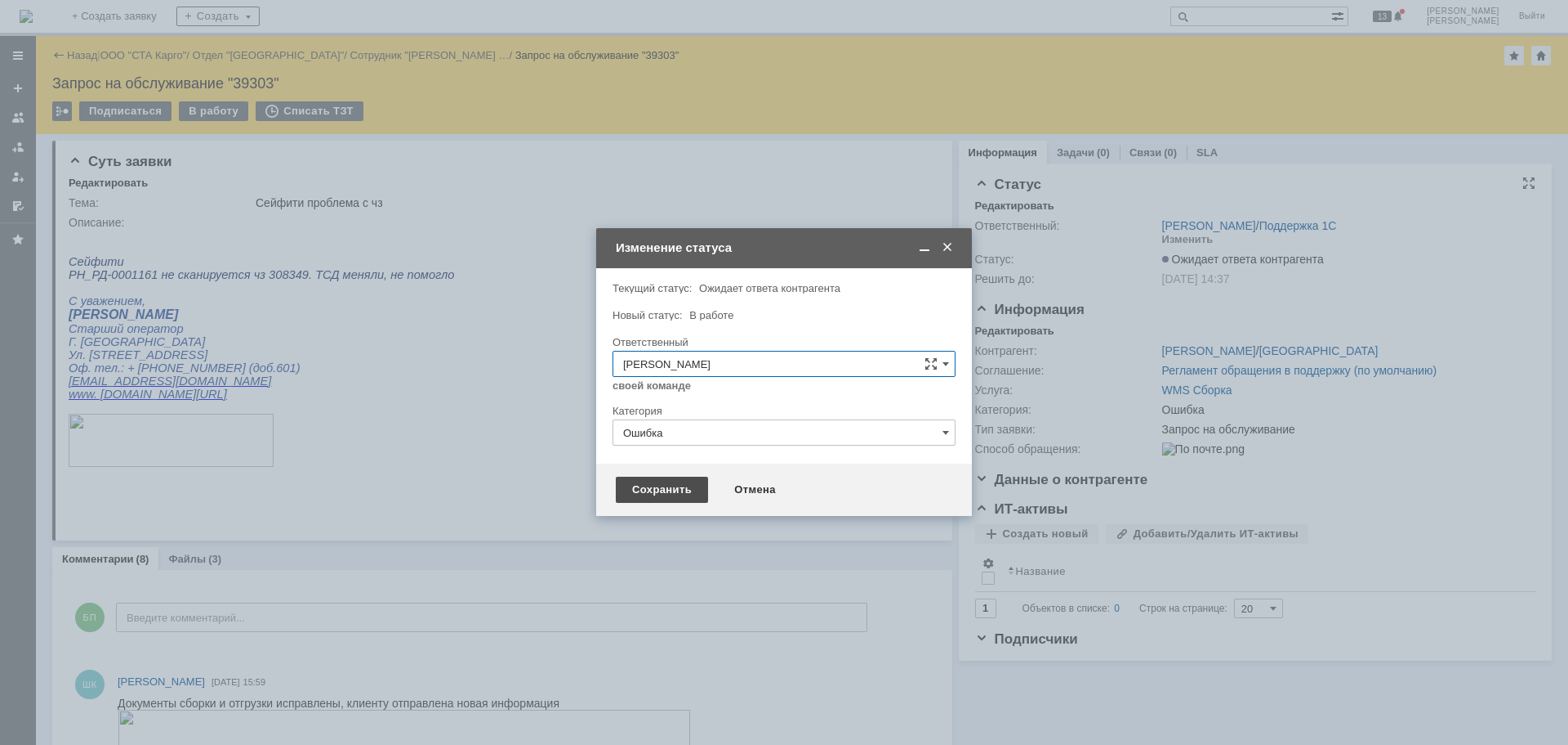
click at [648, 492] on div "Сохранить" at bounding box center [662, 490] width 93 height 26
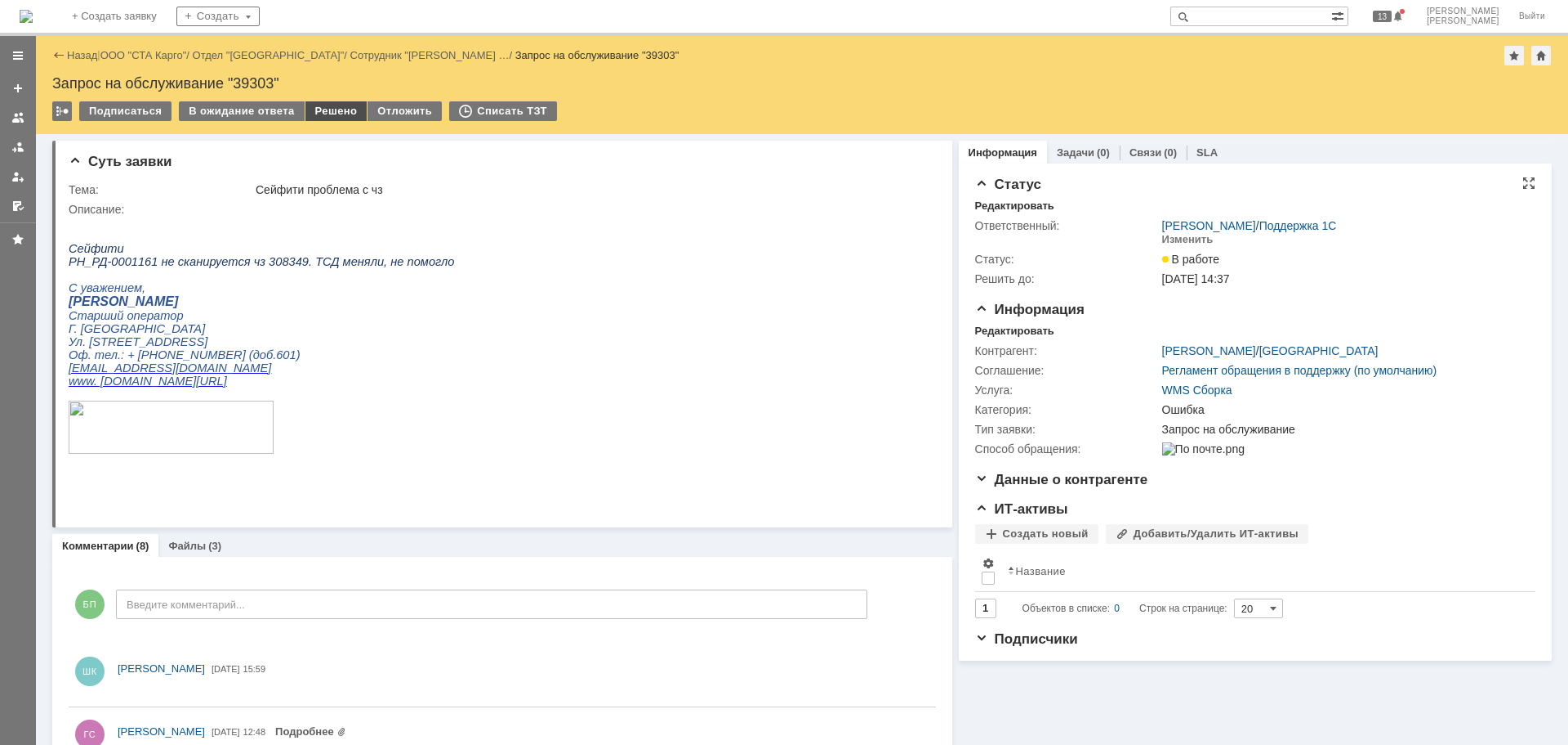
click at [333, 104] on div "Решено" at bounding box center [336, 112] width 62 height 20
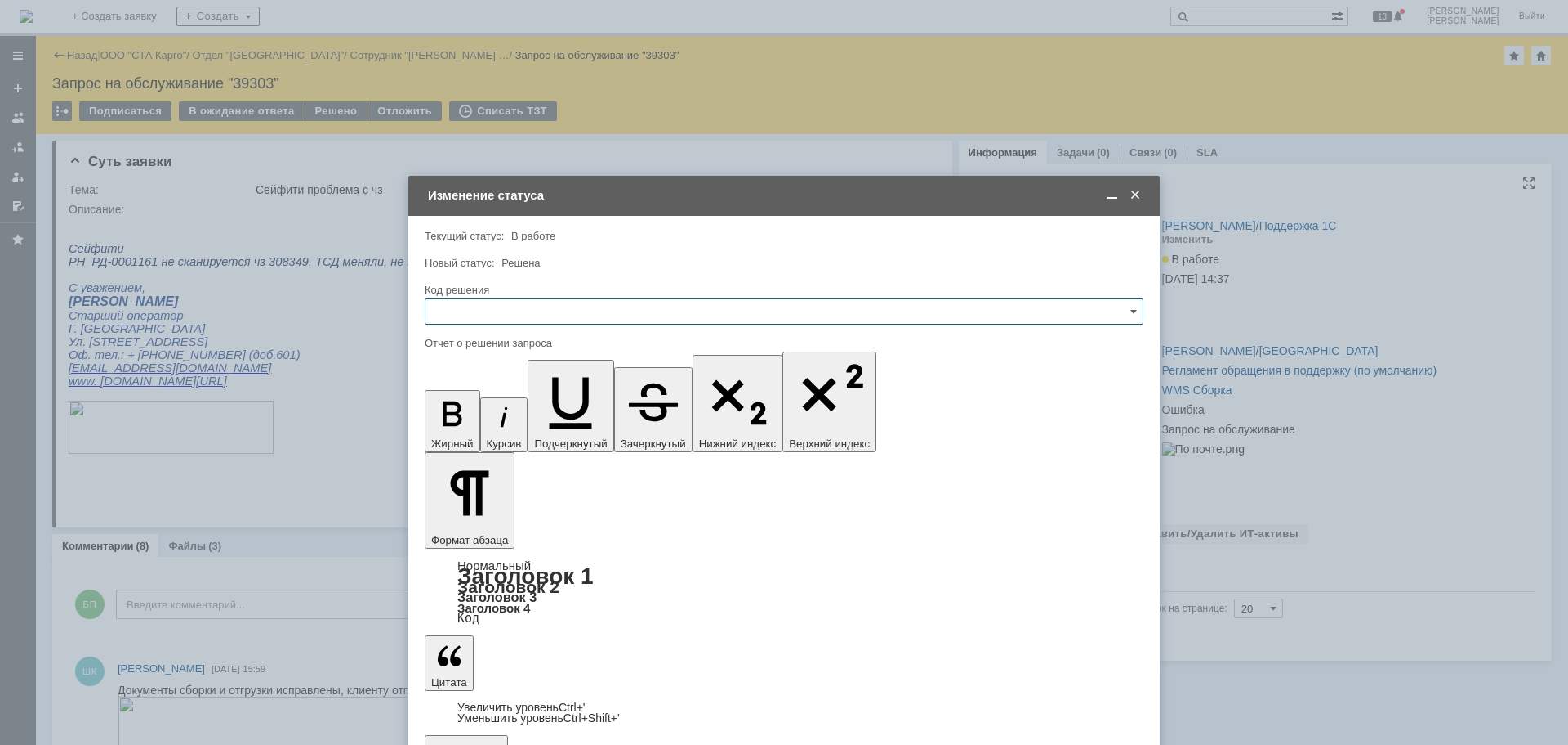
click at [634, 306] on input "text" at bounding box center [784, 311] width 719 height 26
click at [509, 516] on div "Повторный" at bounding box center [784, 503] width 717 height 26
click at [661, 303] on input "Повторный" at bounding box center [784, 311] width 719 height 26
click at [476, 525] on span "Решено" at bounding box center [784, 531] width 697 height 13
type input "Решено"
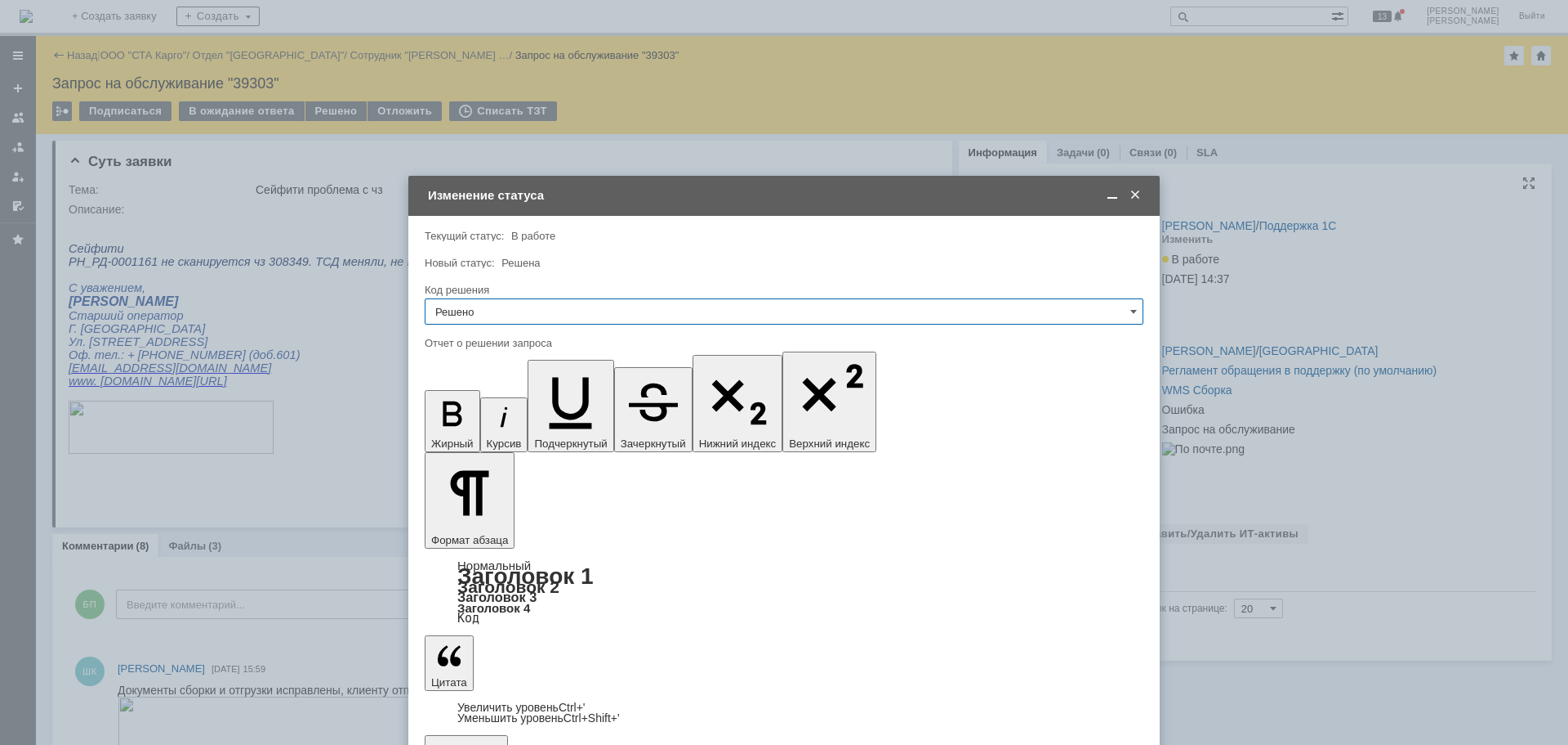
type input "Решено"
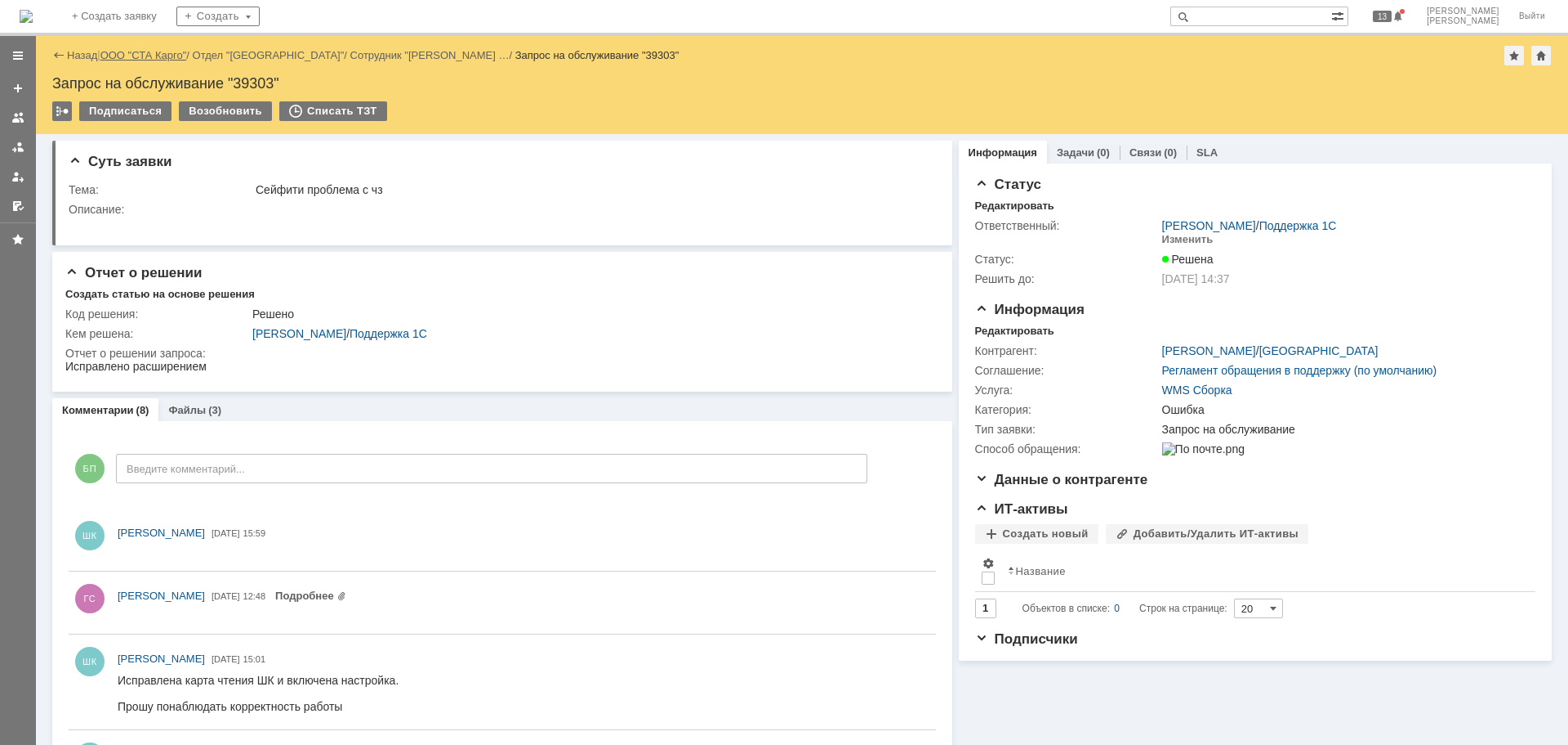
click at [143, 52] on link "ООО "СТА Карго"" at bounding box center [143, 55] width 86 height 12
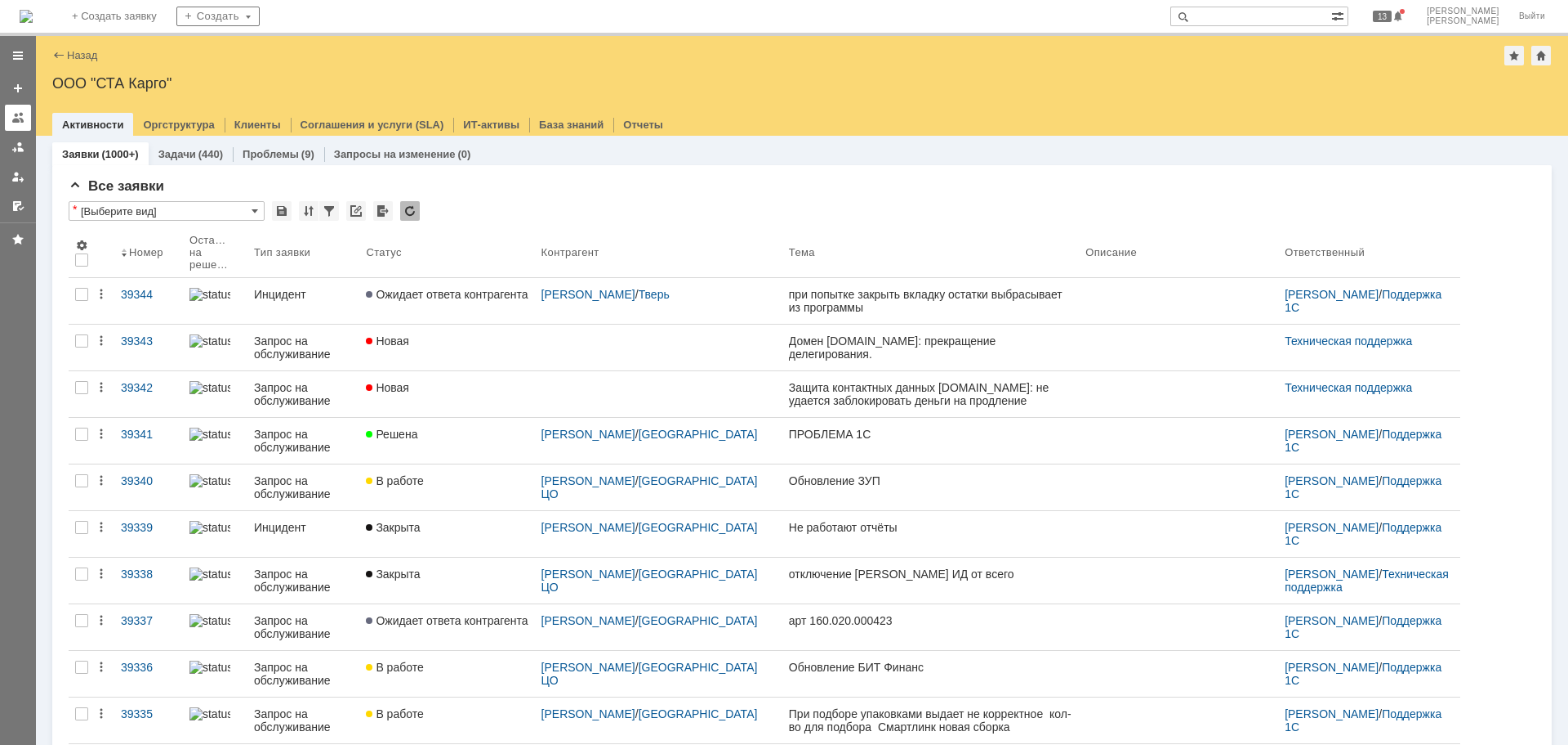
click at [17, 117] on div at bounding box center [18, 117] width 13 height 13
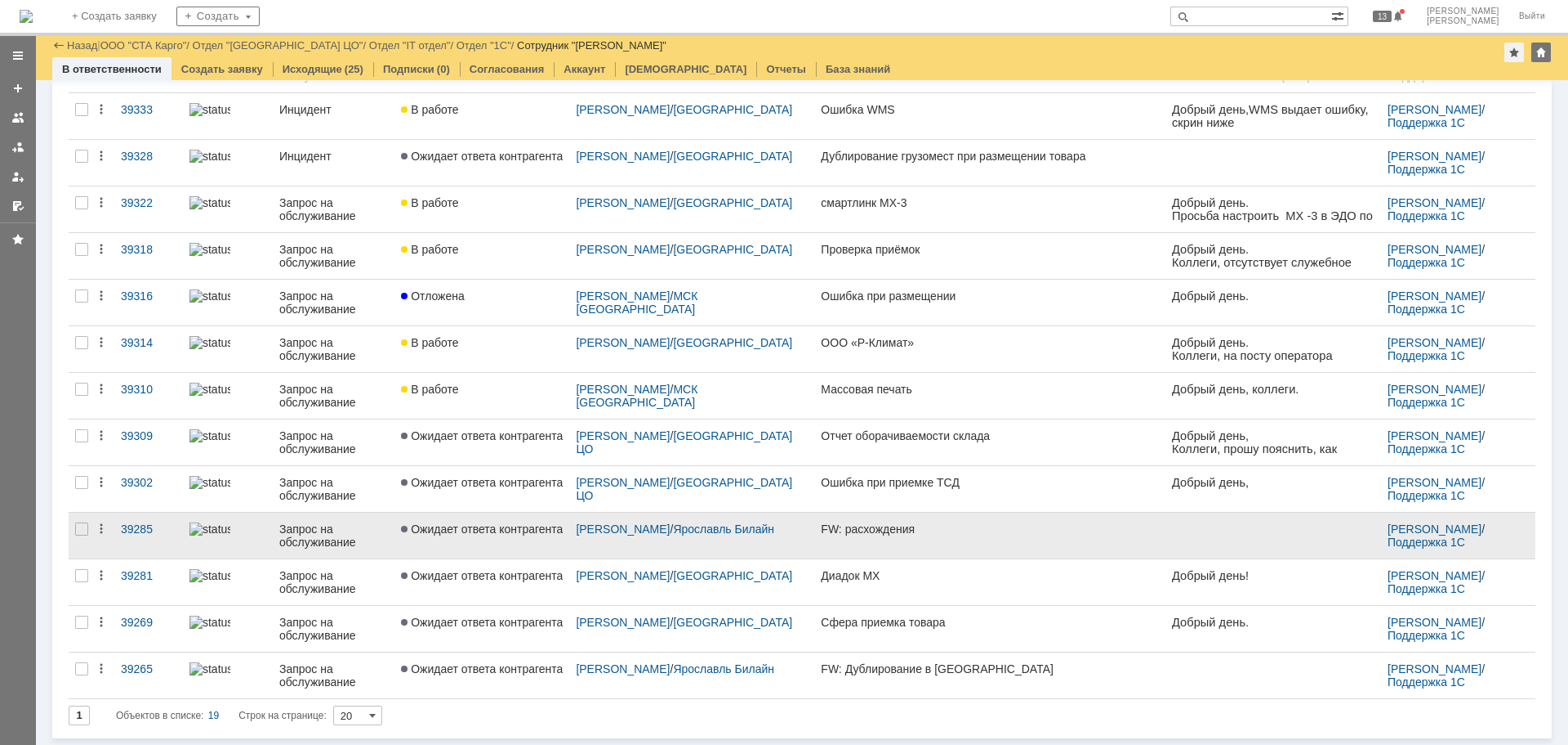
click at [550, 538] on link "Ожидает ответа контрагента" at bounding box center [482, 535] width 175 height 45
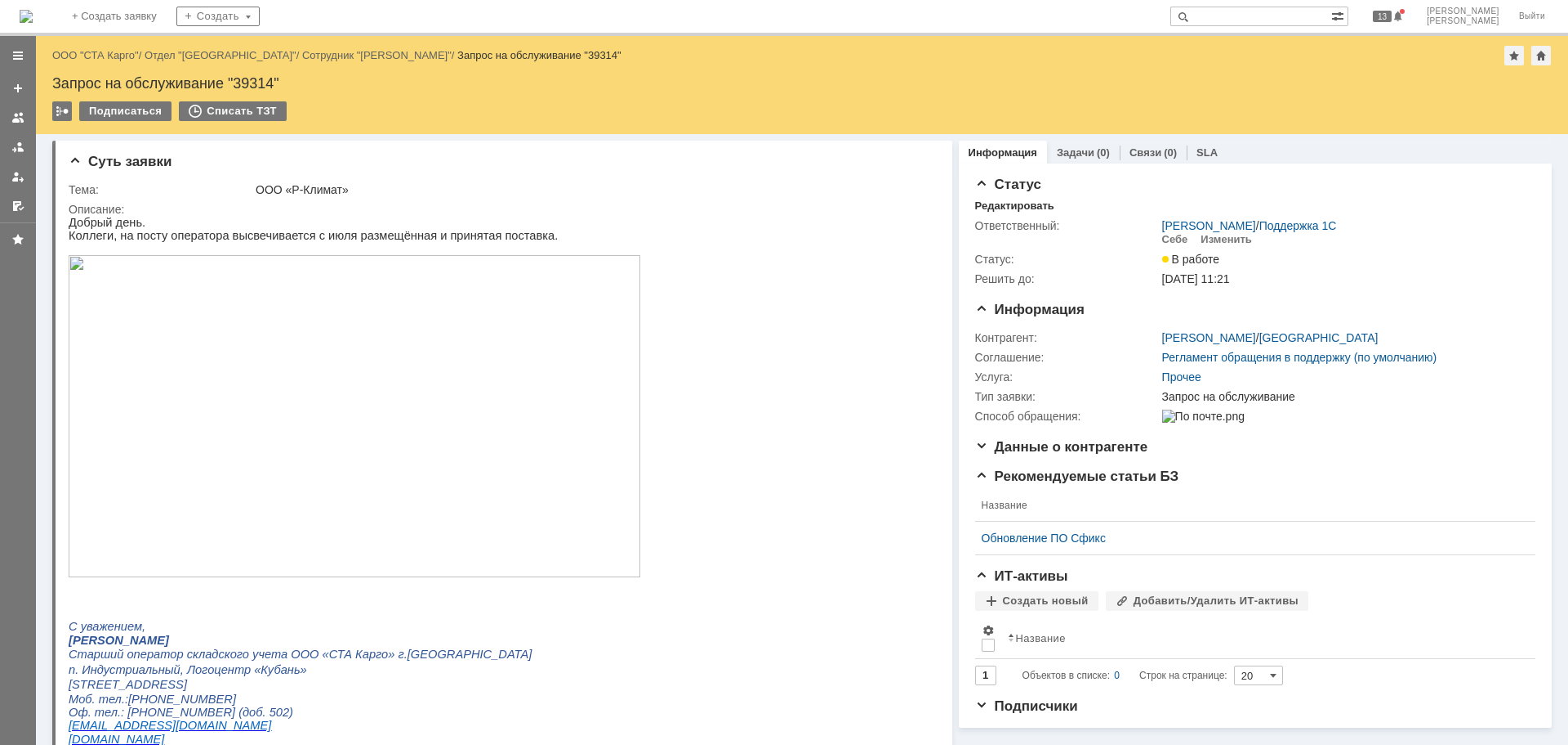
drag, startPoint x: 109, startPoint y: 60, endPoint x: 205, endPoint y: 45, distance: 97.2
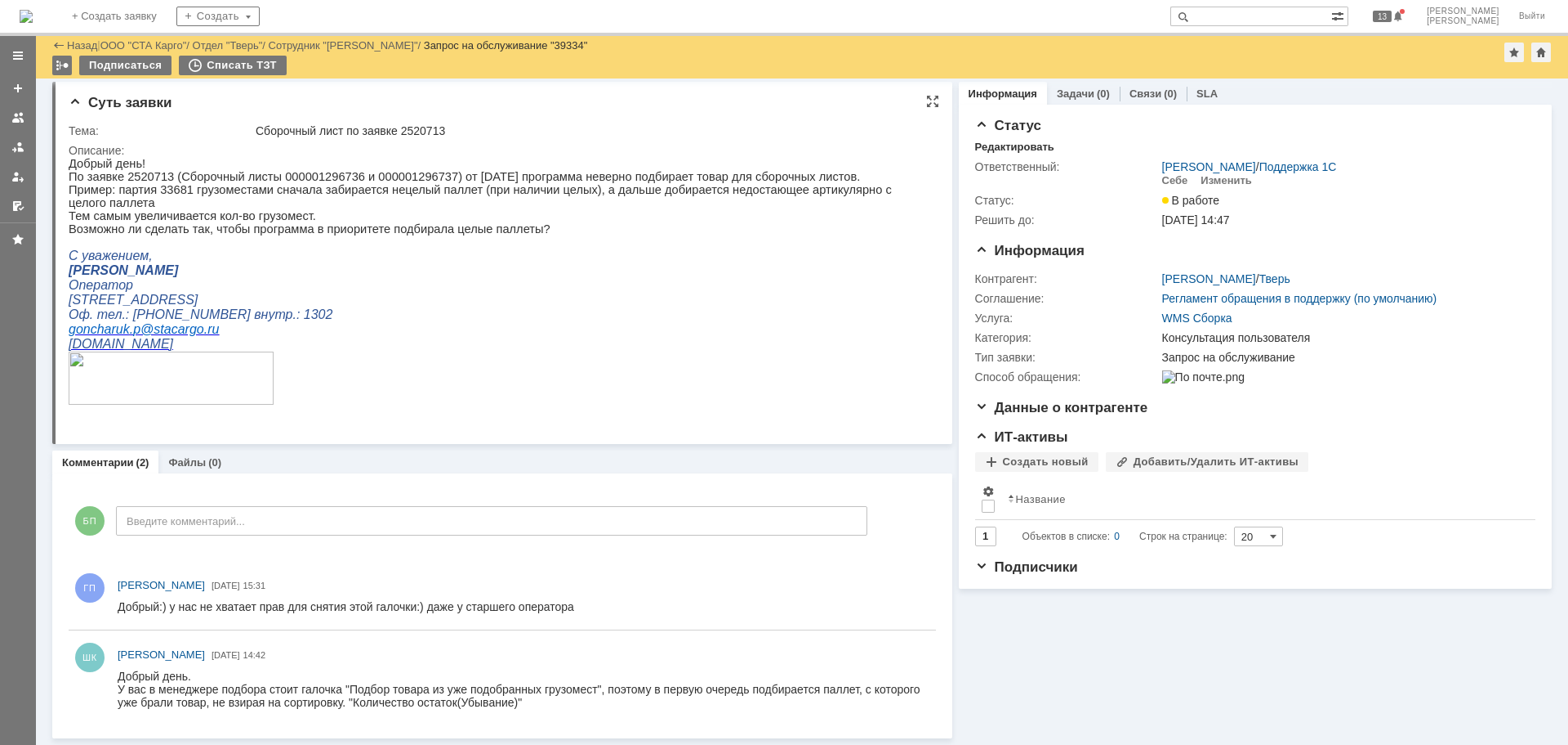
scroll to position [4, 0]
click at [622, 343] on p "[DOMAIN_NAME]" at bounding box center [496, 344] width 853 height 15
click at [151, 181] on p "По заявке 2520713 (Сборочный листы 000001296736 и 000001296737) от 19.08.2025 г…" at bounding box center [496, 176] width 853 height 13
copy p "2520713"
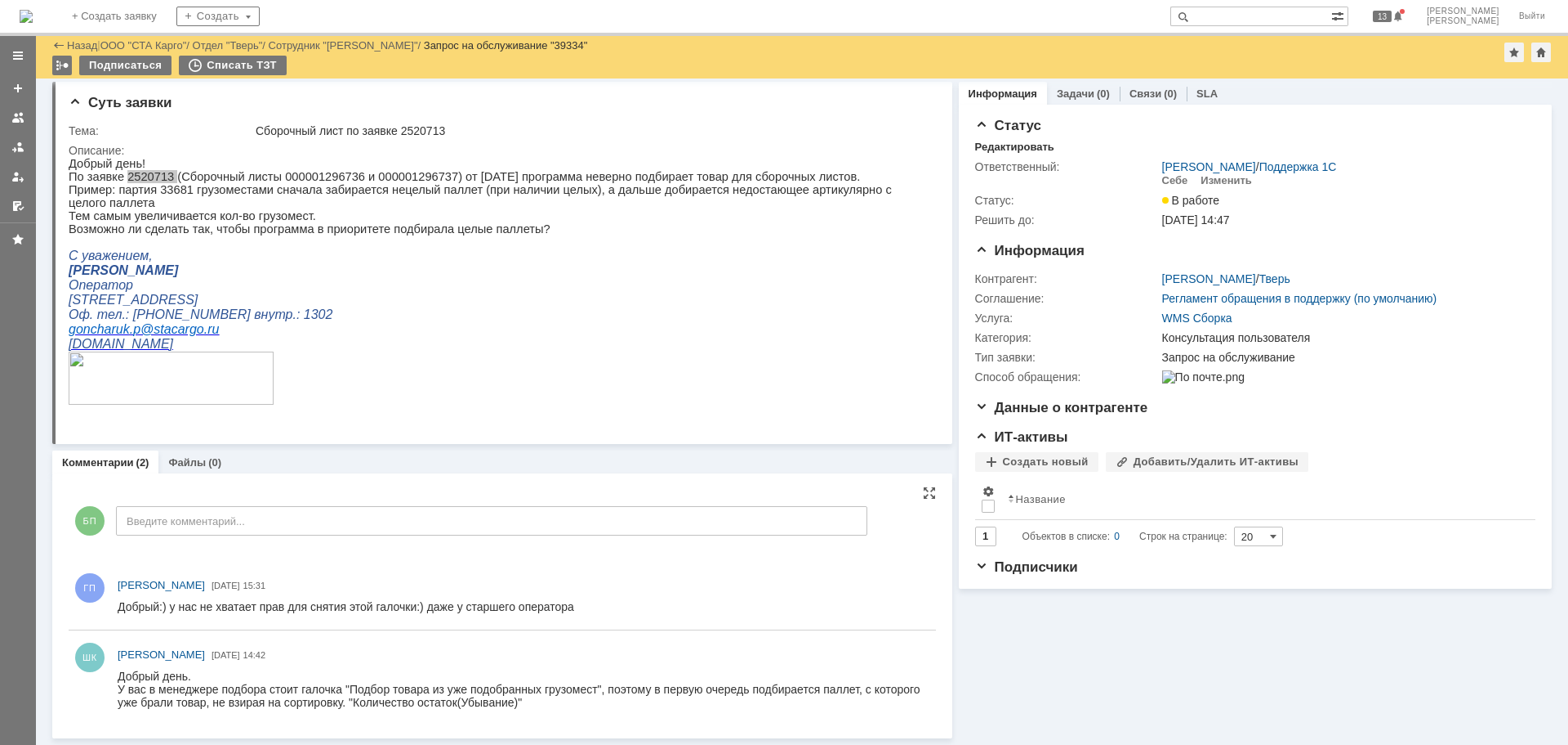
scroll to position [0, 0]
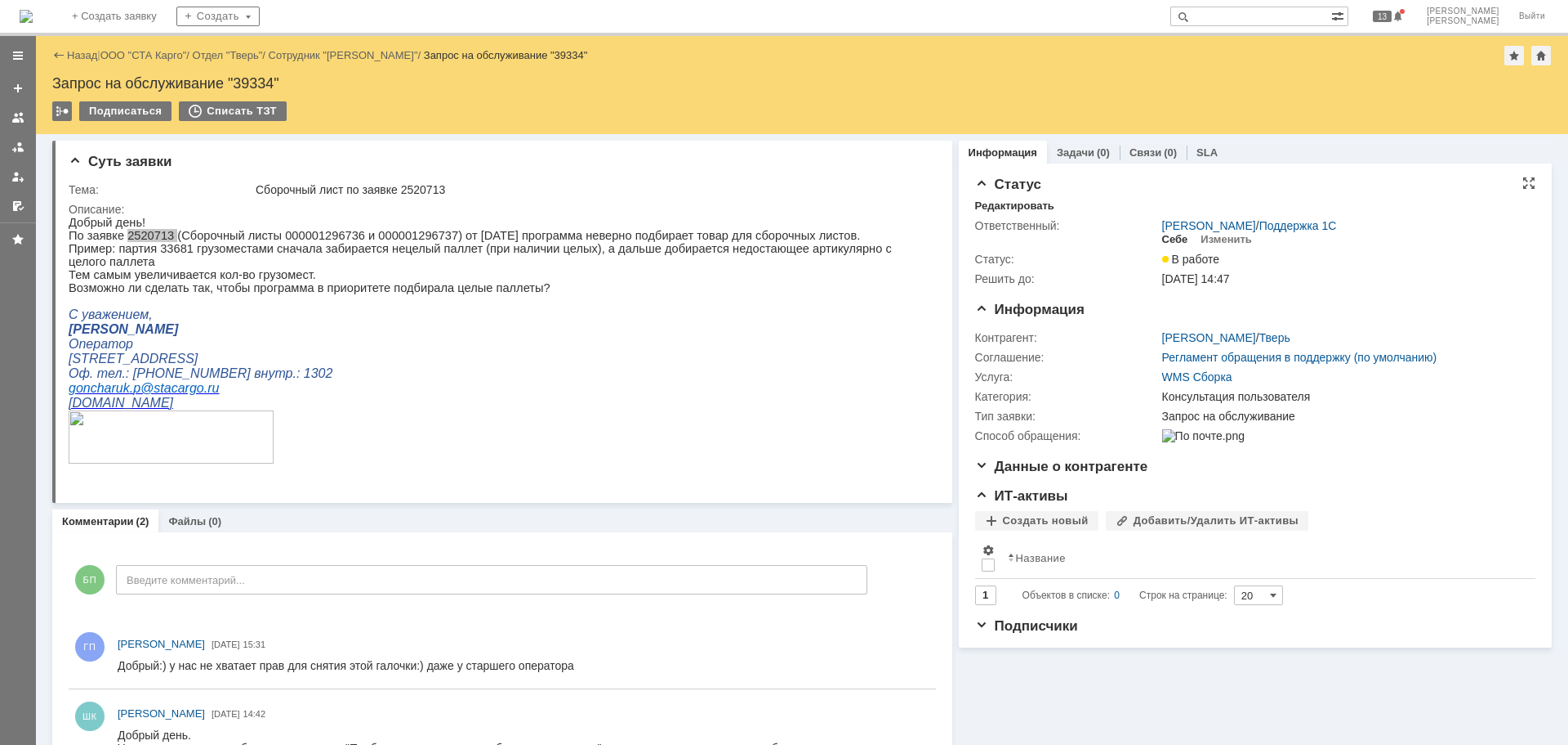
click at [1162, 241] on div "Себе" at bounding box center [1175, 239] width 26 height 13
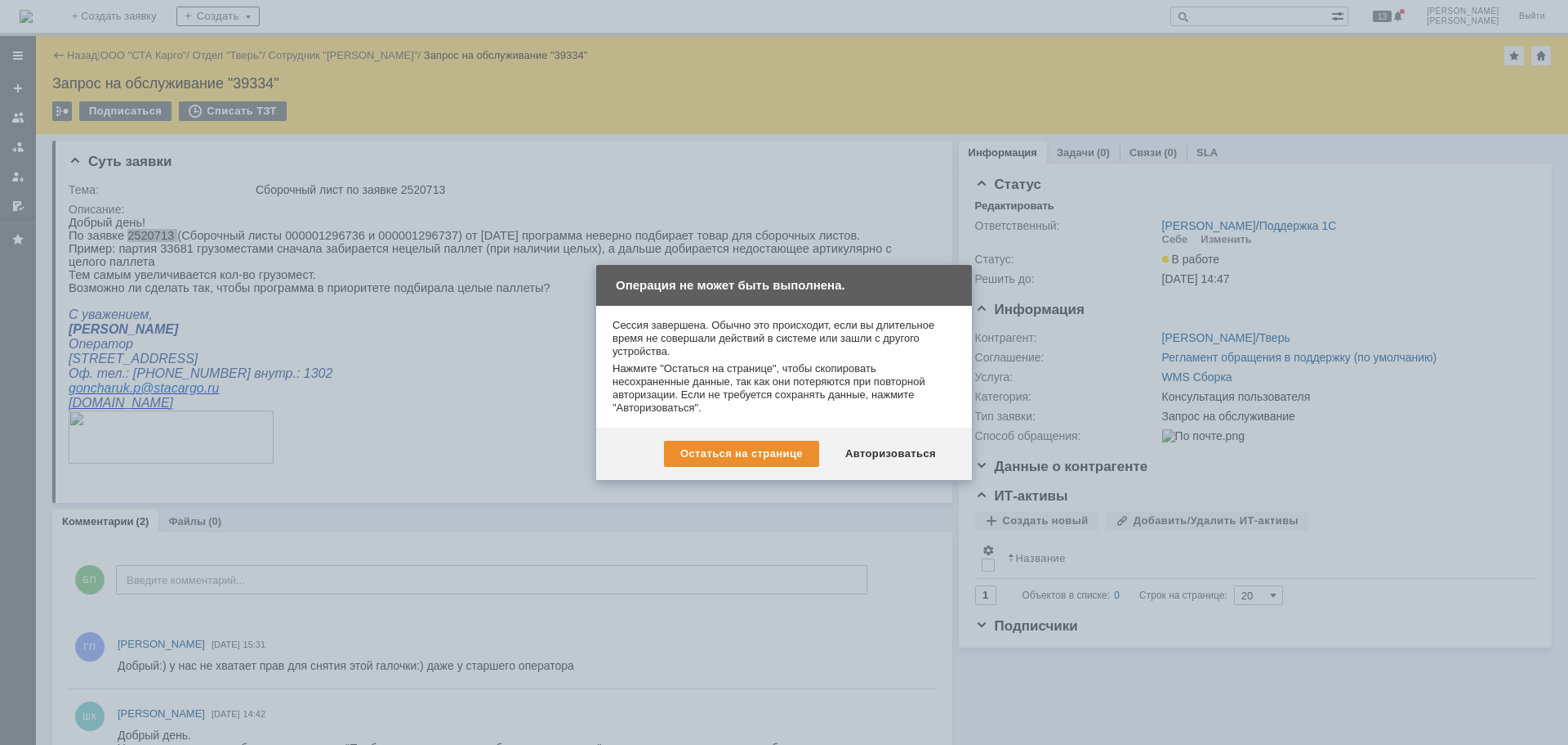
click at [908, 439] on div "Остаться на странице Авторизоваться" at bounding box center [784, 454] width 376 height 53
click at [892, 456] on div "Авторизоваться" at bounding box center [891, 453] width 123 height 26
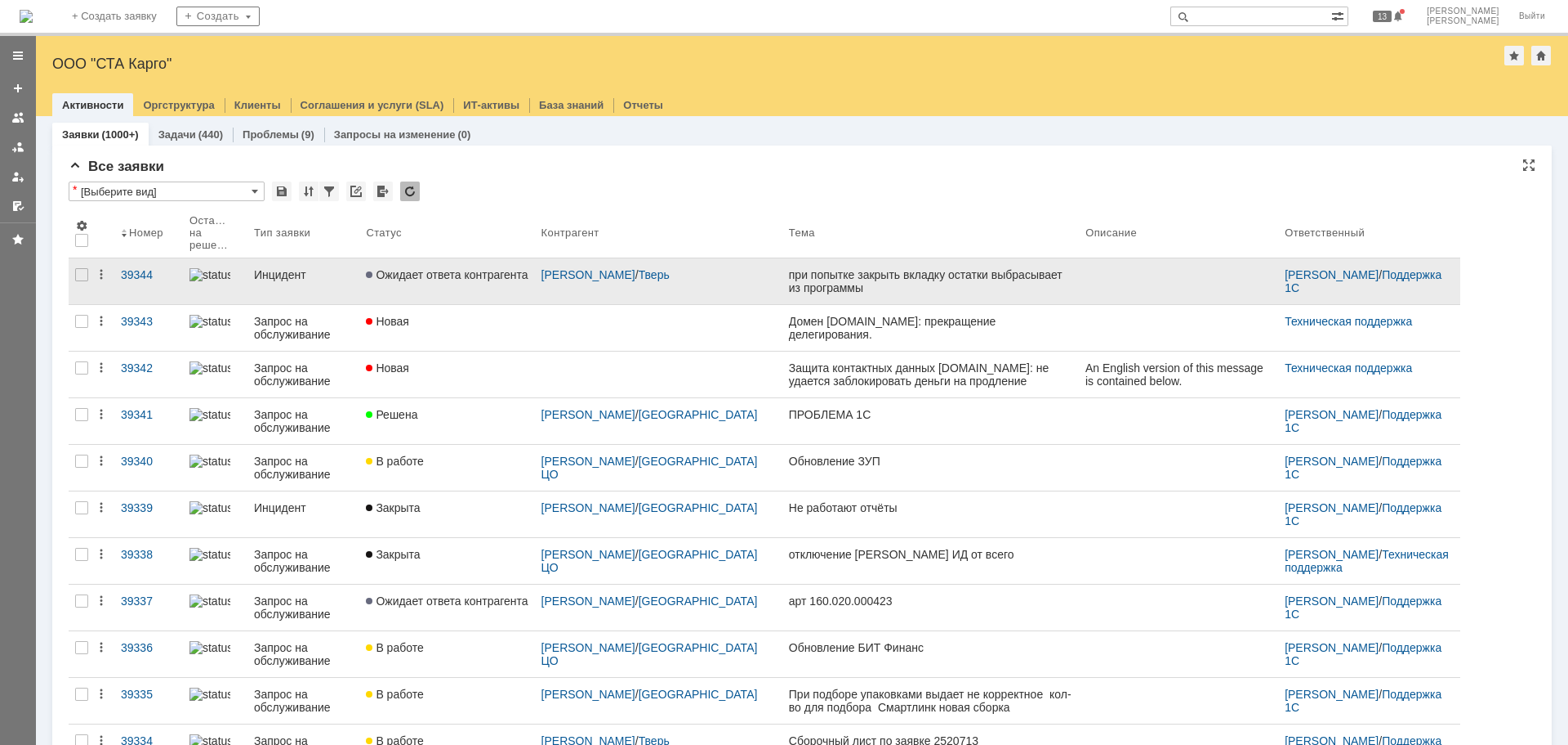
click at [457, 279] on span "Ожидает ответа контрагента" at bounding box center [447, 274] width 162 height 13
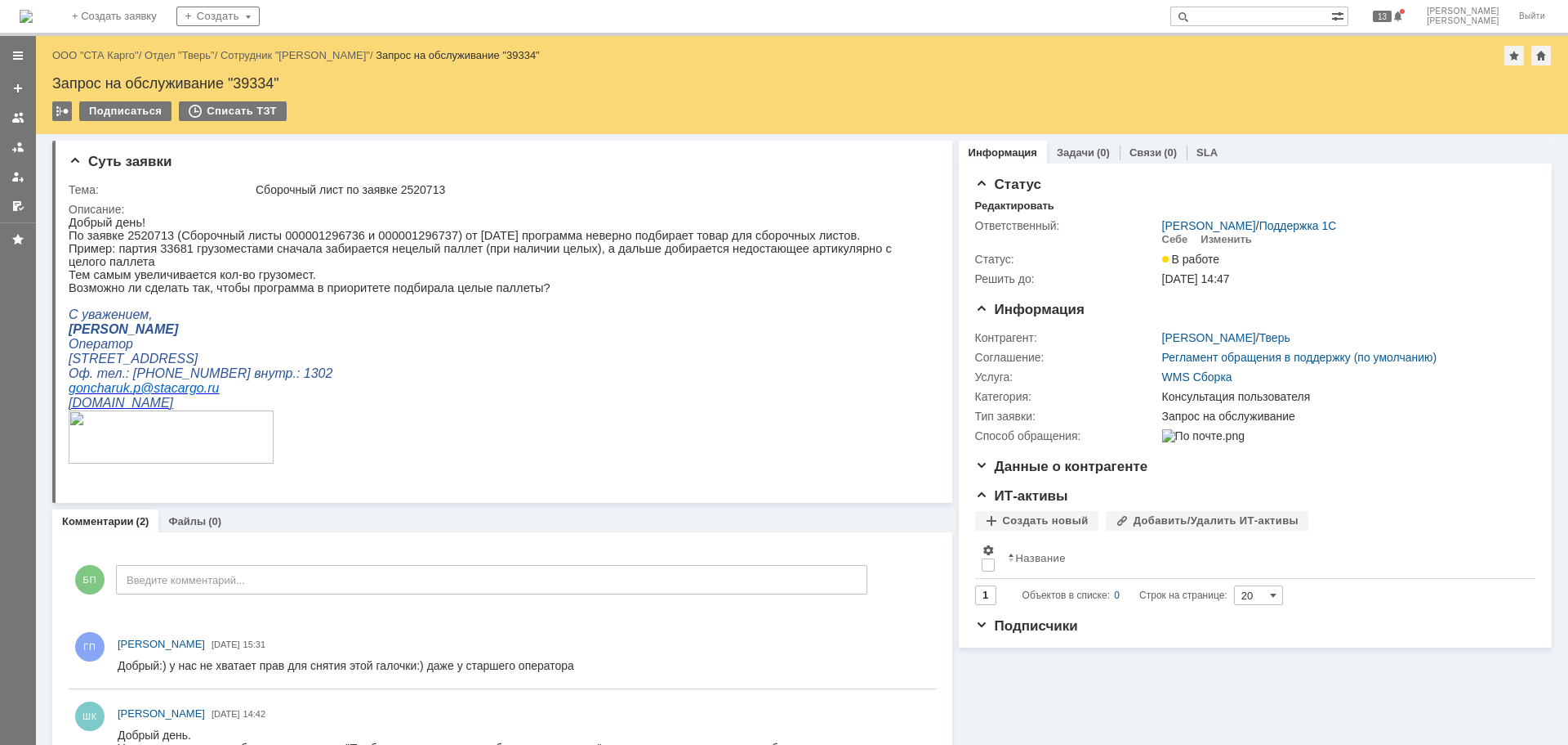
click at [1305, 90] on div "Запрос на обслуживание "39334"" at bounding box center [803, 84] width 1500 height 16
click at [1164, 242] on div "Себе" at bounding box center [1175, 239] width 26 height 13
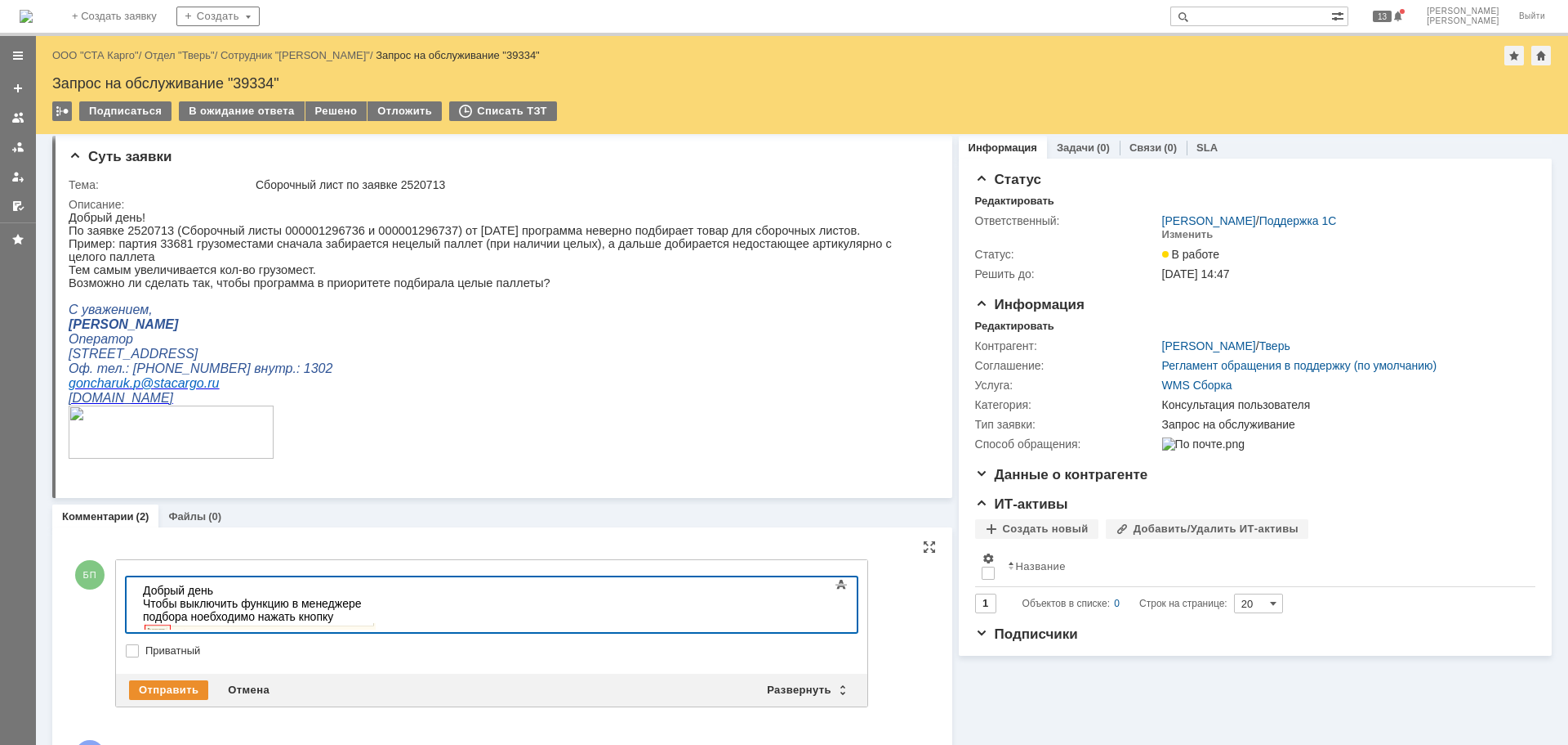
scroll to position [12, 0]
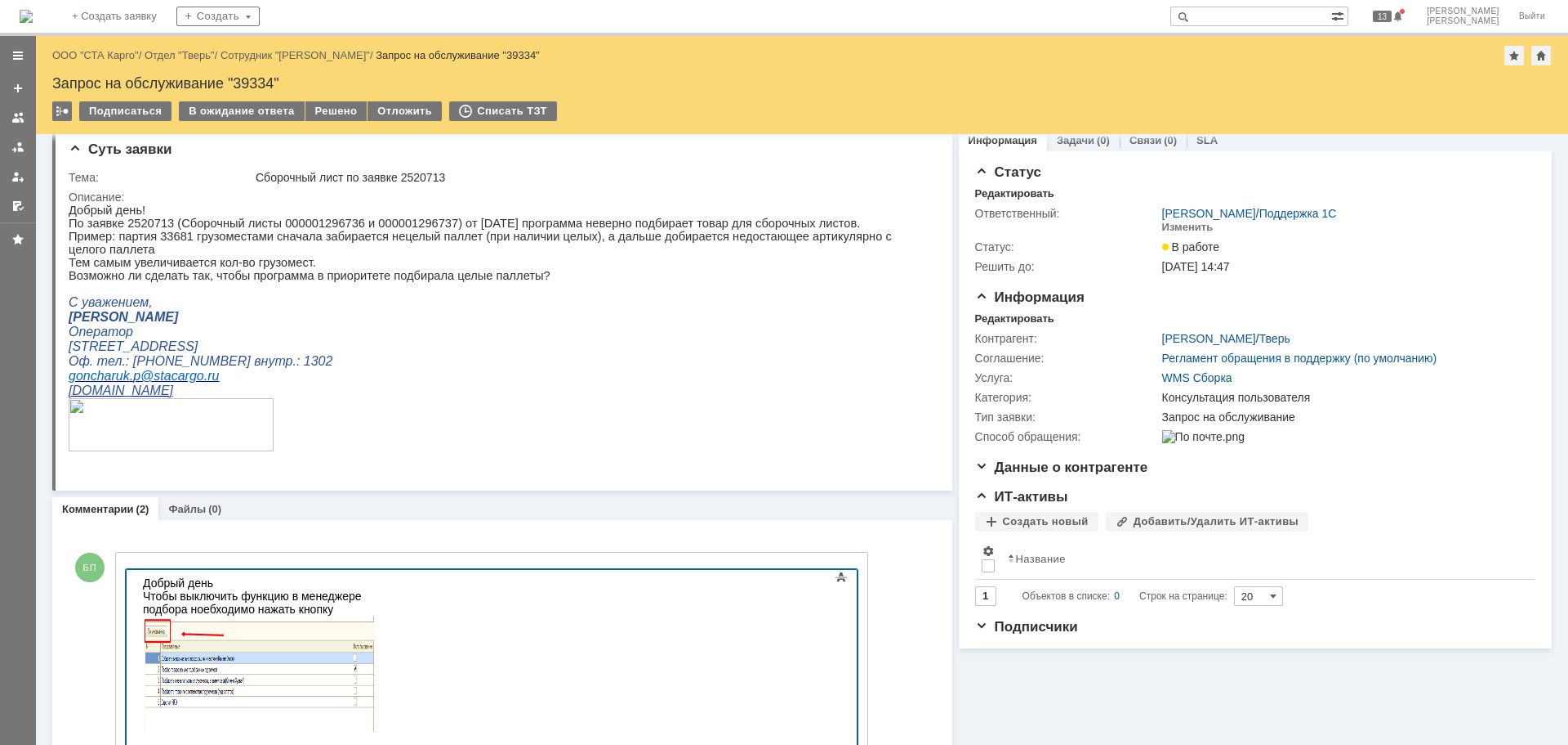
click at [375, 601] on div "Чтобы выключить функцию в менеджере подбора ноебходимо нажать кнопку" at bounding box center [259, 602] width 232 height 26
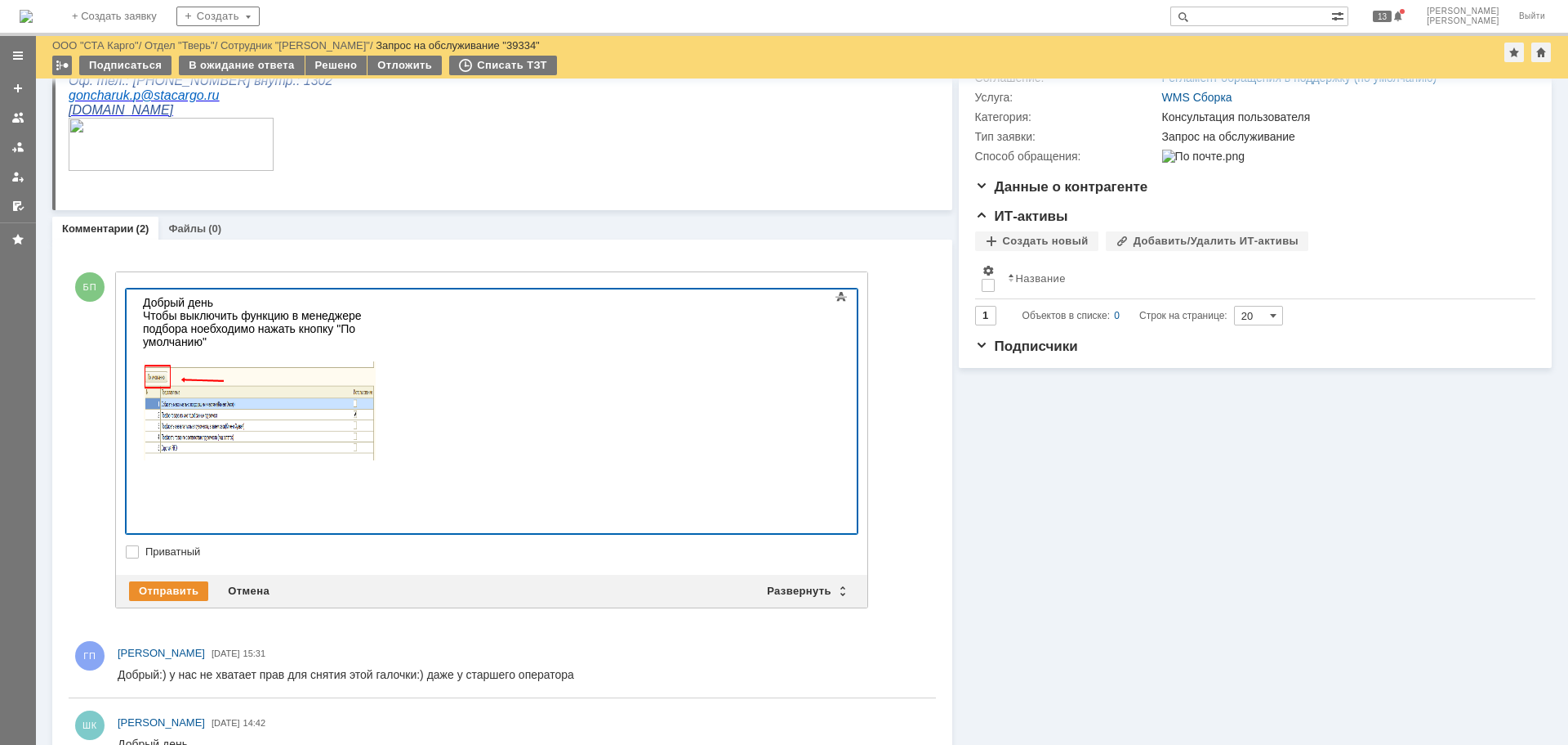
scroll to position [233, 0]
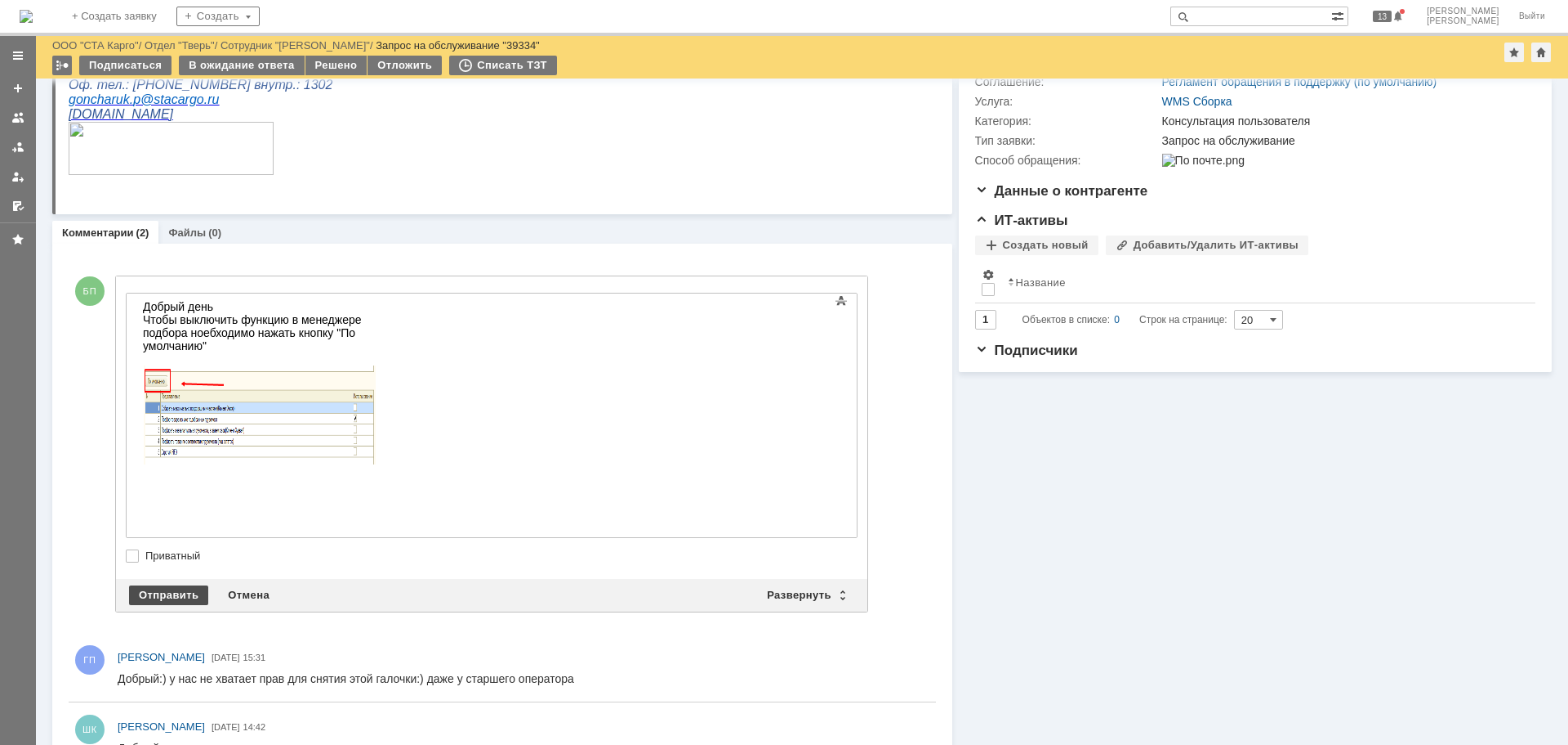
click at [173, 585] on div "Отправить" at bounding box center [168, 595] width 79 height 20
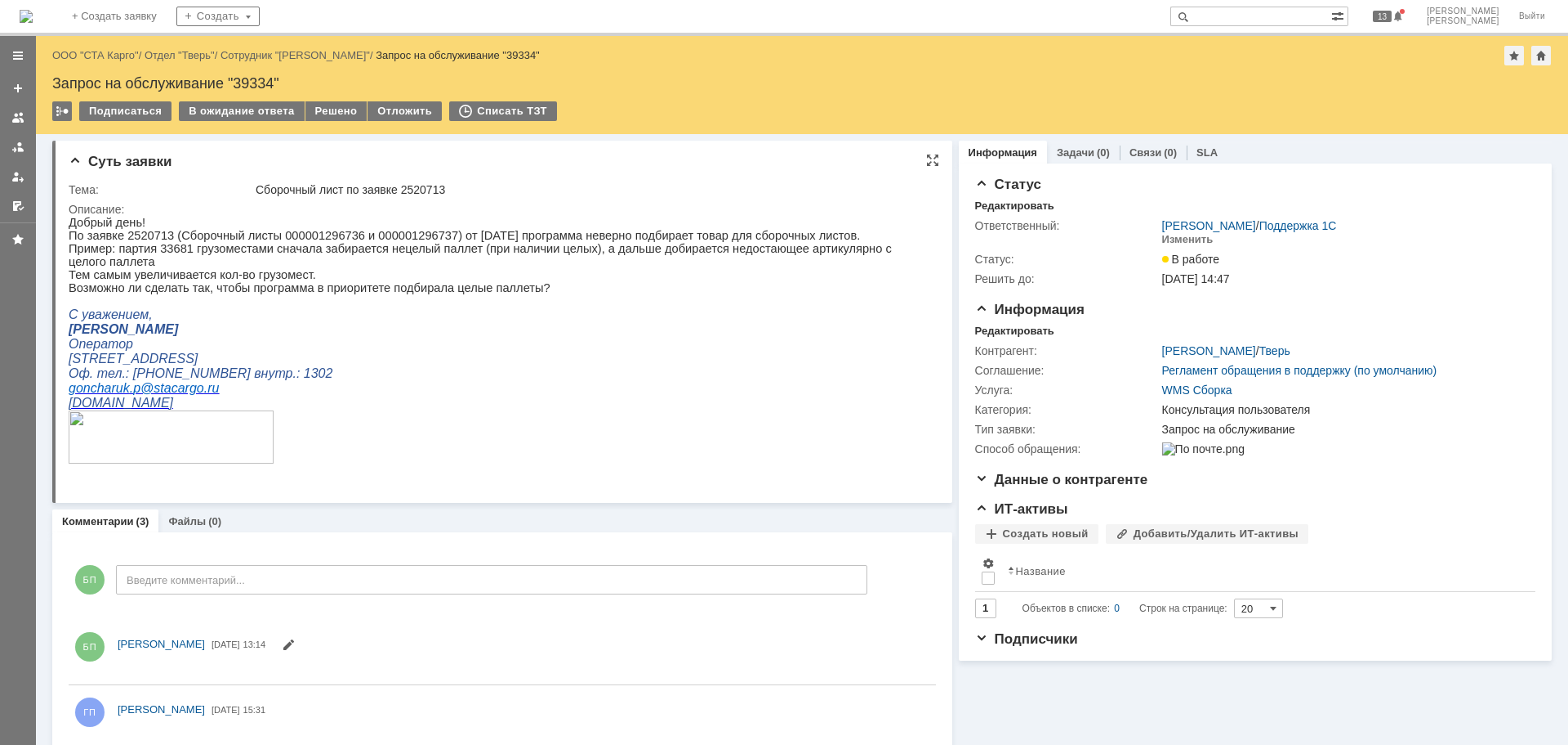
scroll to position [0, 0]
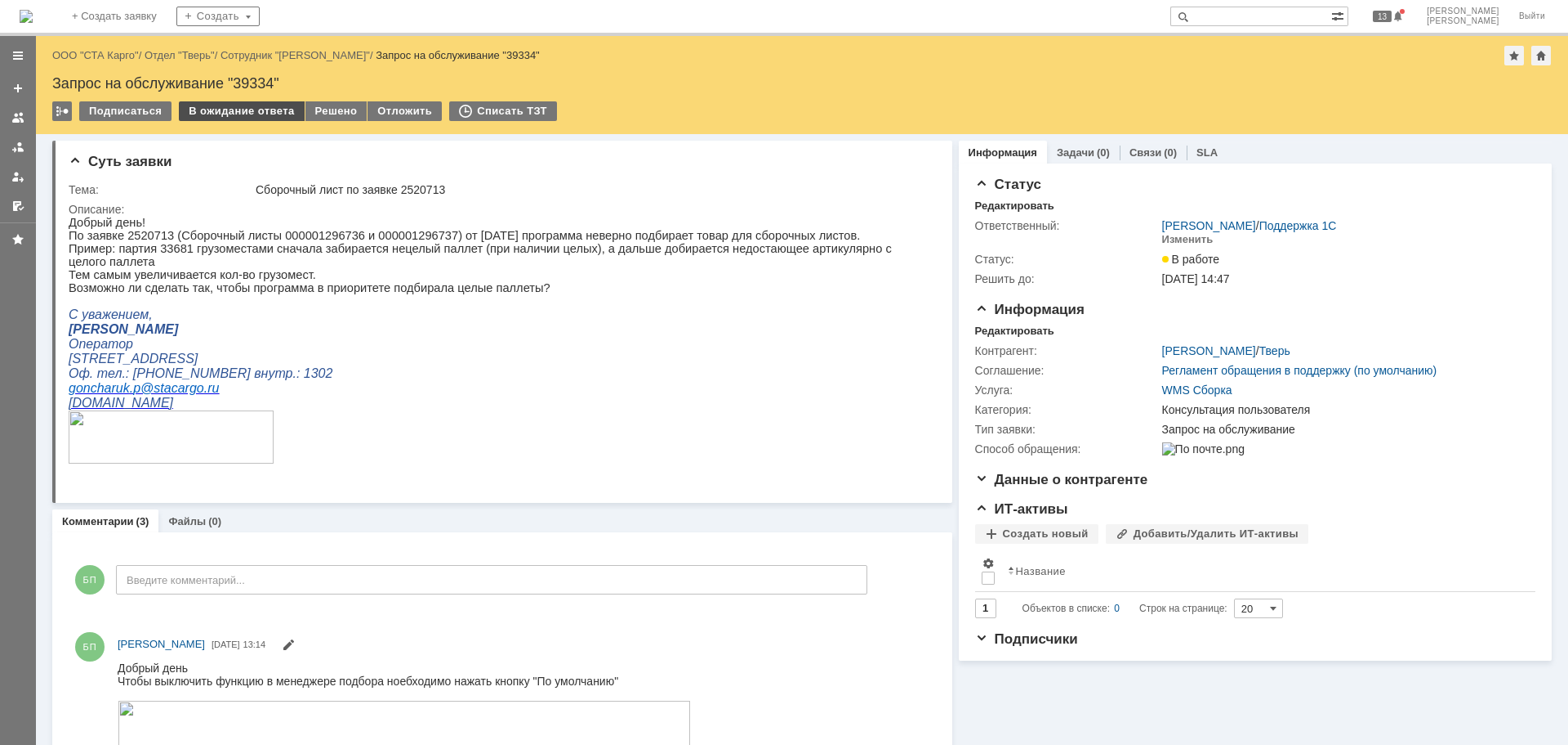
click at [249, 108] on div "В ожидание ответа" at bounding box center [242, 112] width 125 height 20
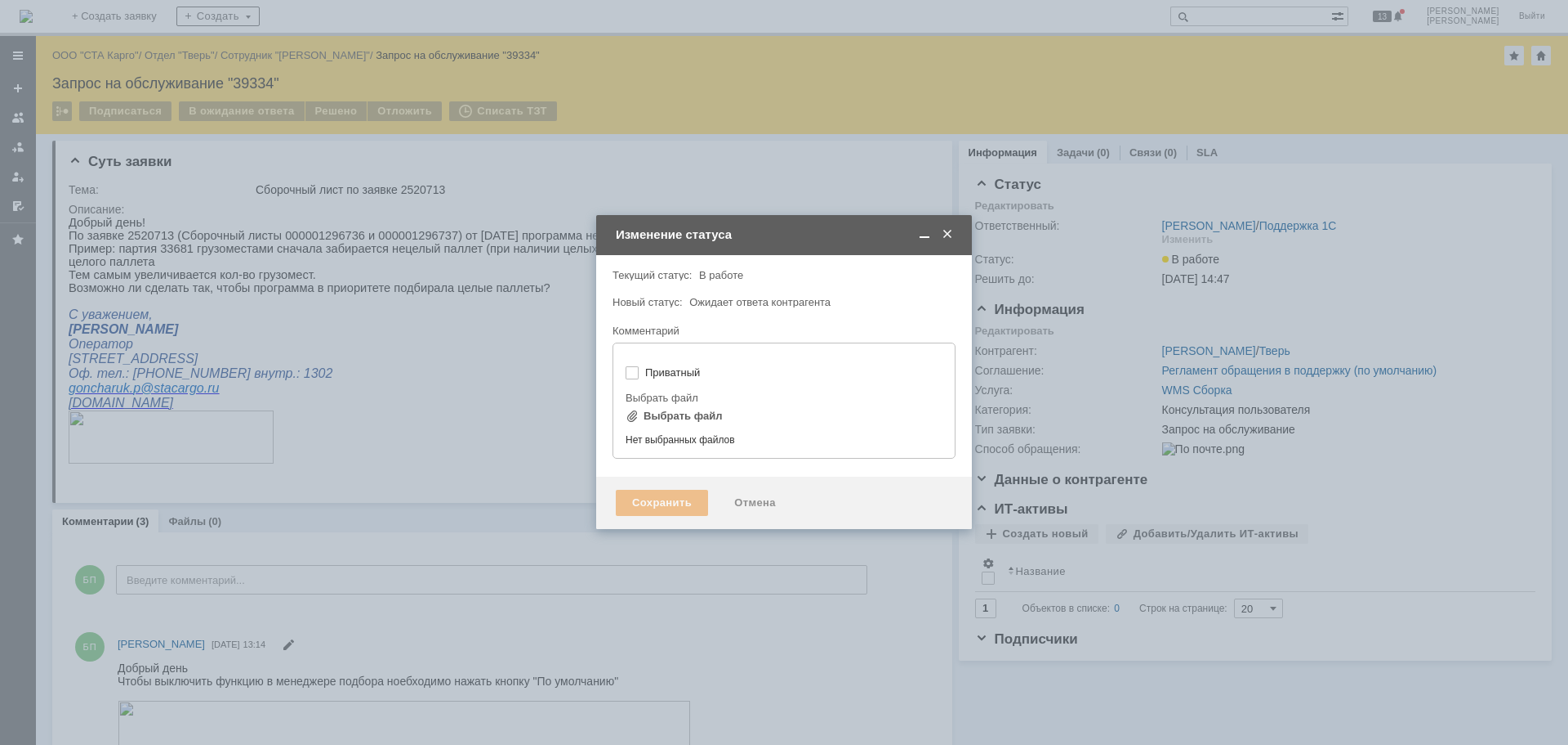
type input "[не указано]"
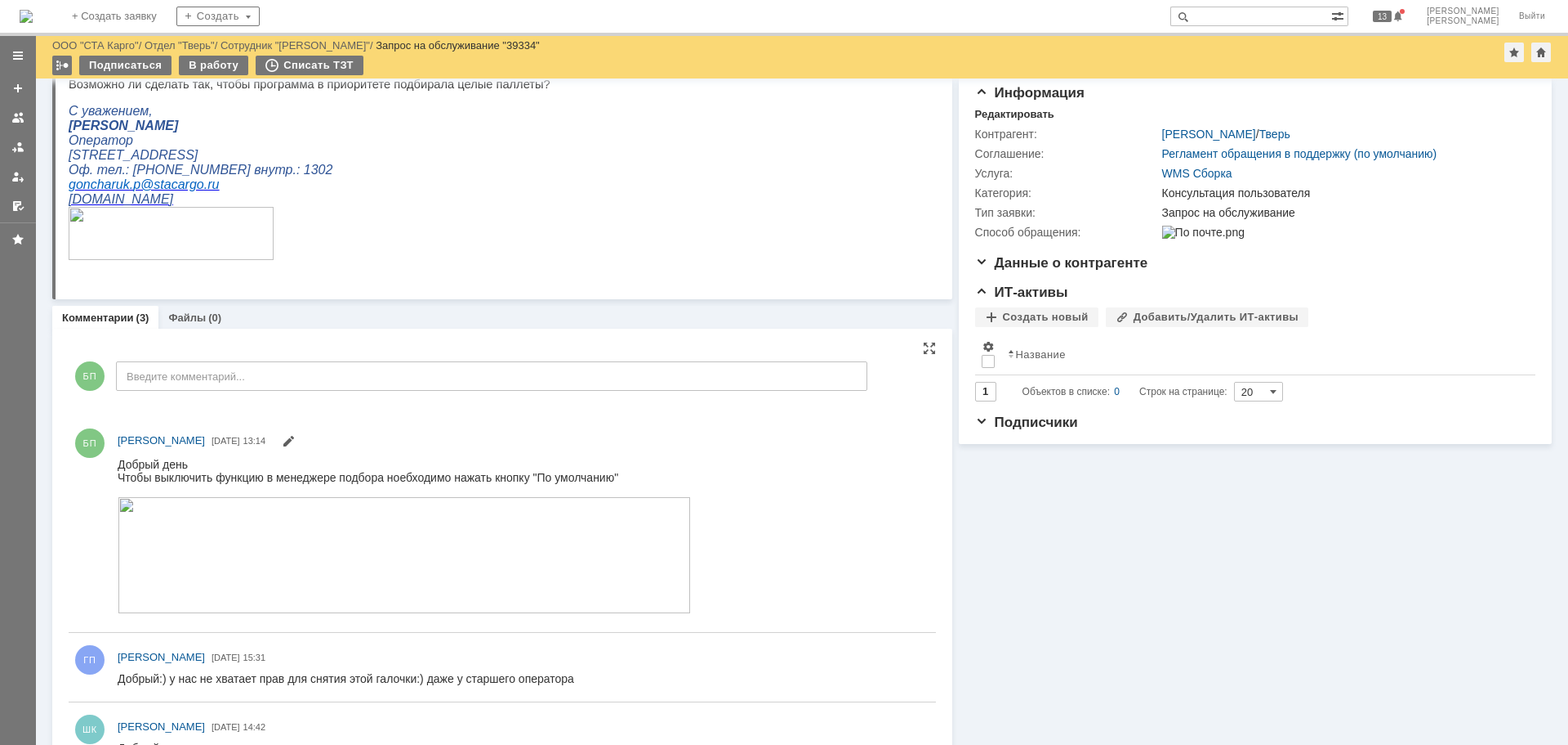
scroll to position [70, 0]
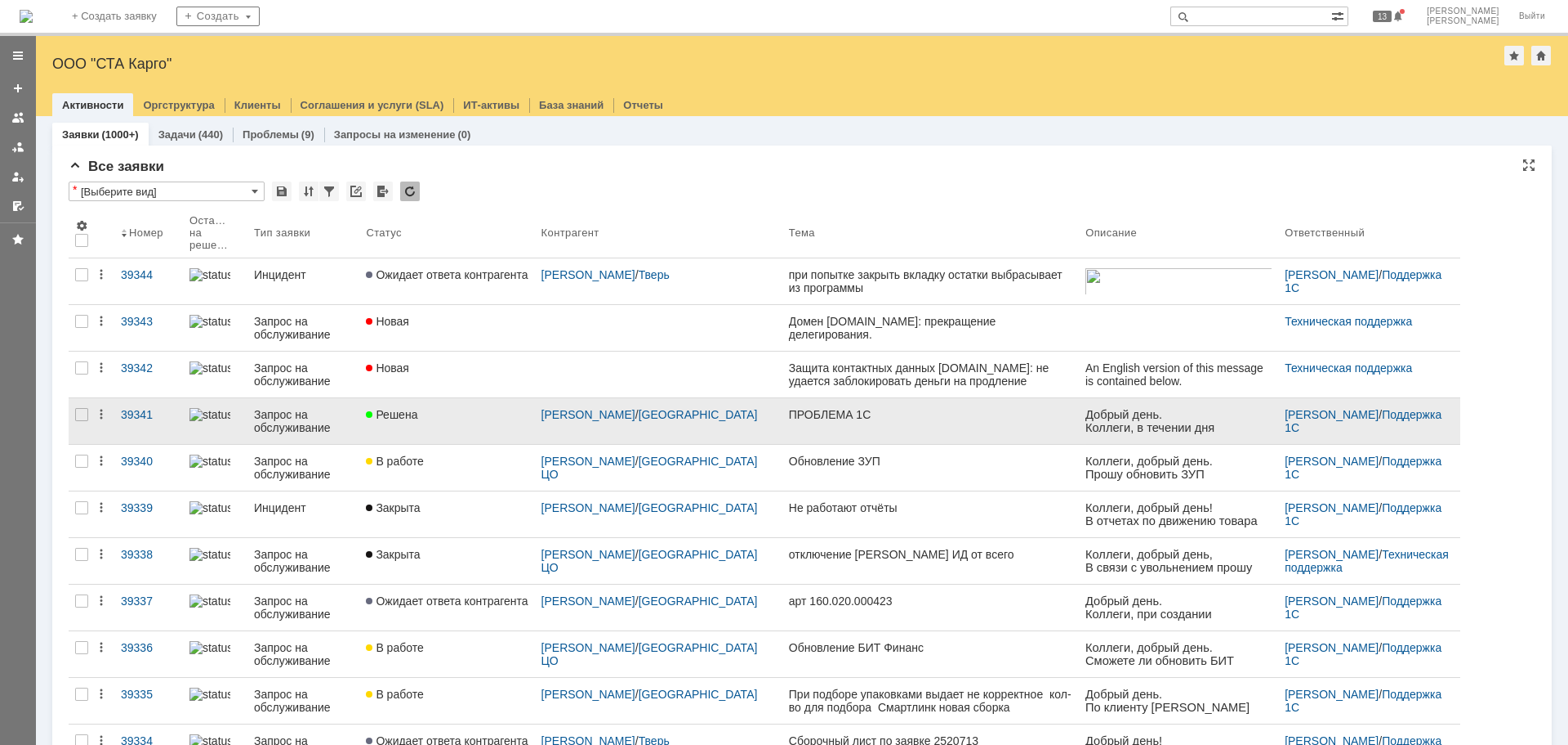
click at [860, 416] on div "ПРОБЛЕМА 1С" at bounding box center [931, 414] width 283 height 13
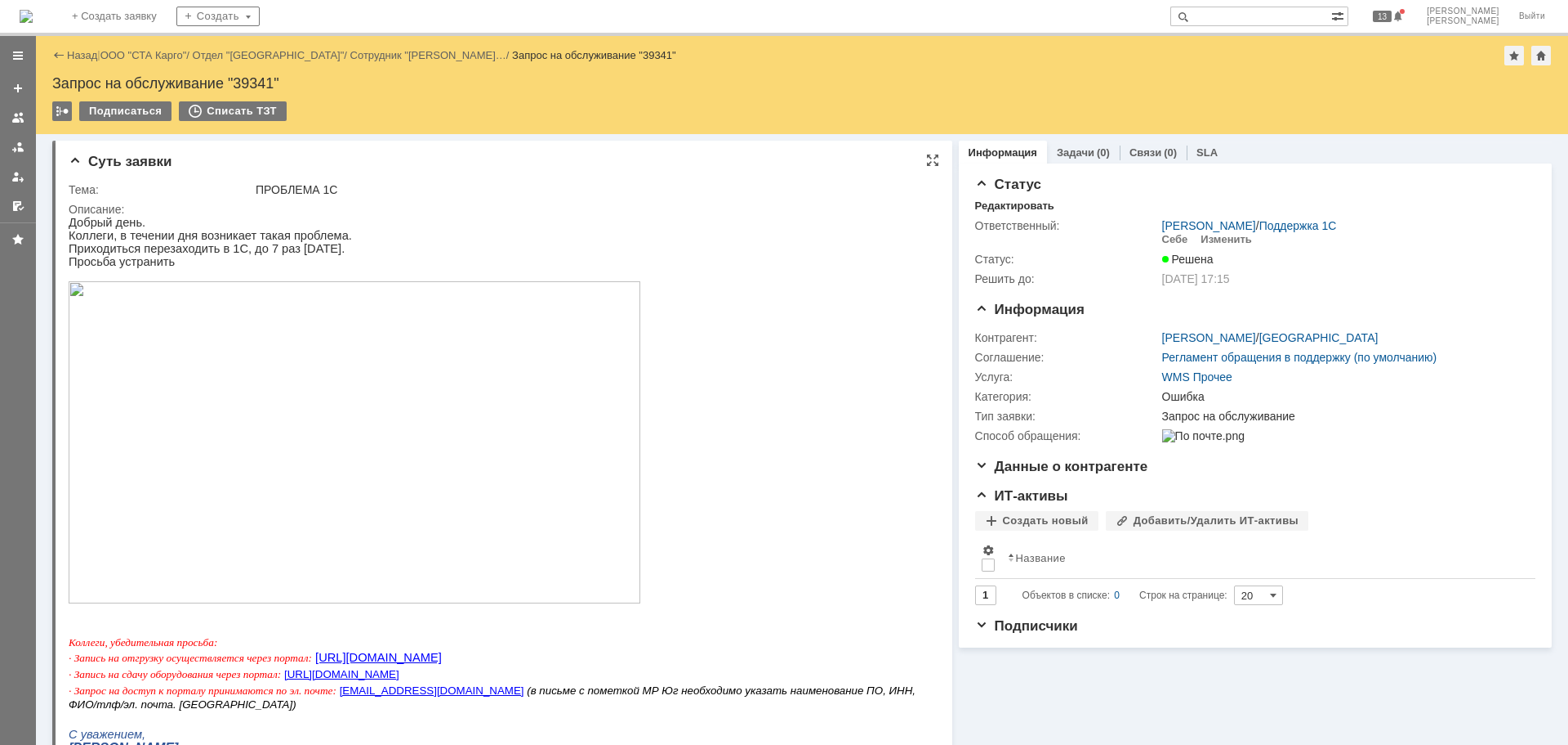
click at [447, 455] on img at bounding box center [355, 442] width 572 height 322
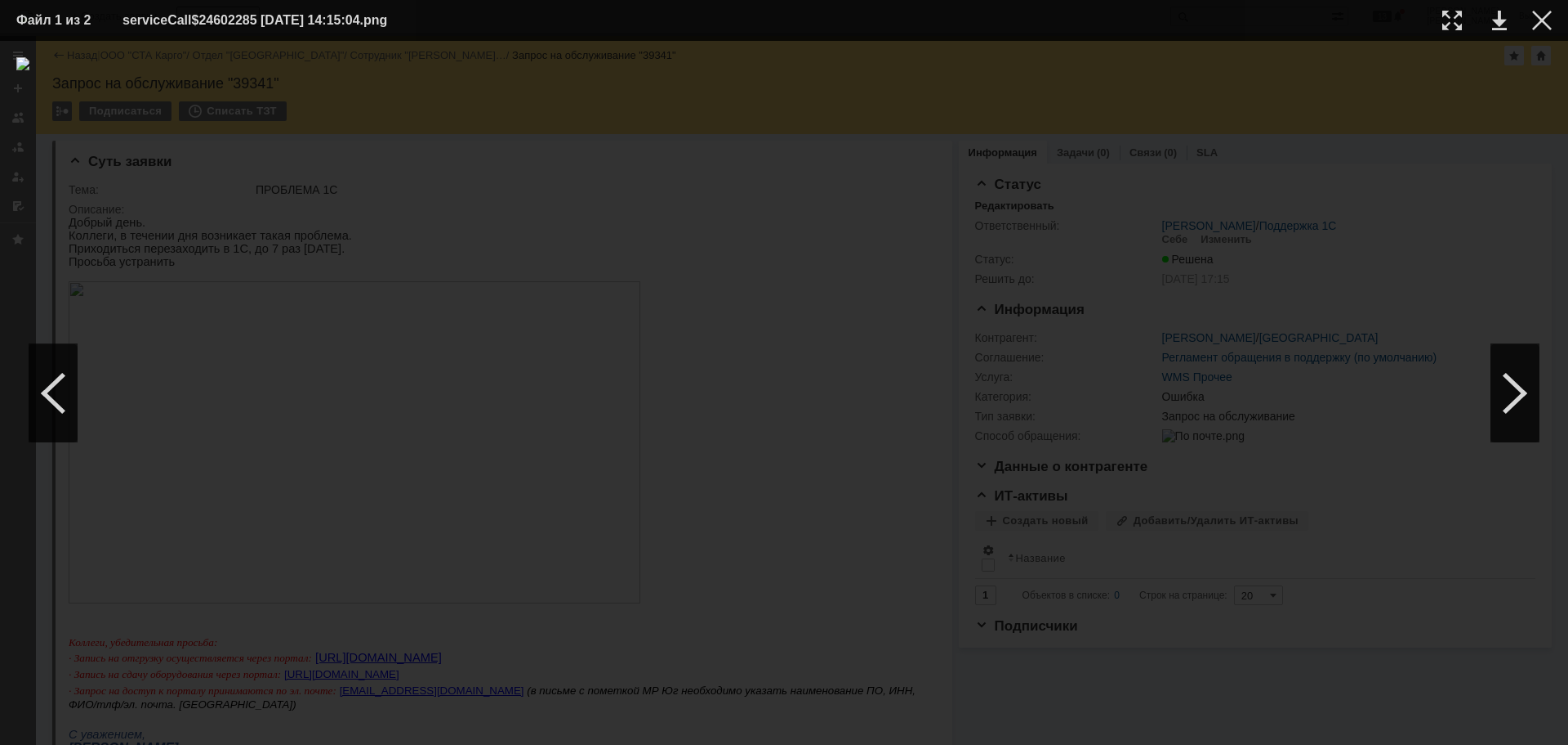
click at [1553, 25] on table "Файл 1 из 2 serviceCall$24602285 22.08.2025 14:15:04.png" at bounding box center [784, 20] width 1568 height 41
drag, startPoint x: 1540, startPoint y: 15, endPoint x: 1507, endPoint y: 25, distance: 34.5
click at [1539, 15] on div at bounding box center [1543, 21] width 20 height 20
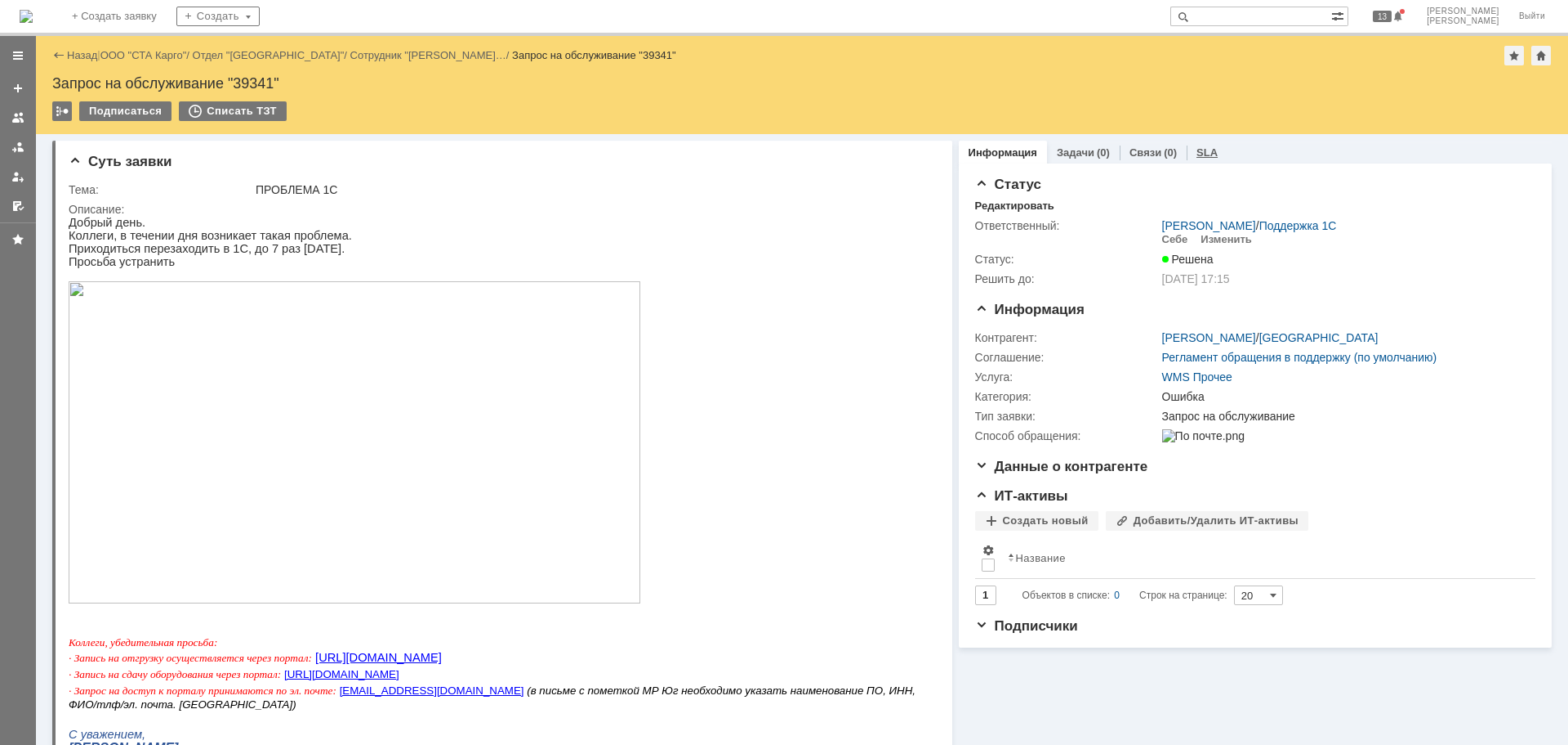
click at [1187, 144] on div "SLA" at bounding box center [1207, 153] width 41 height 24
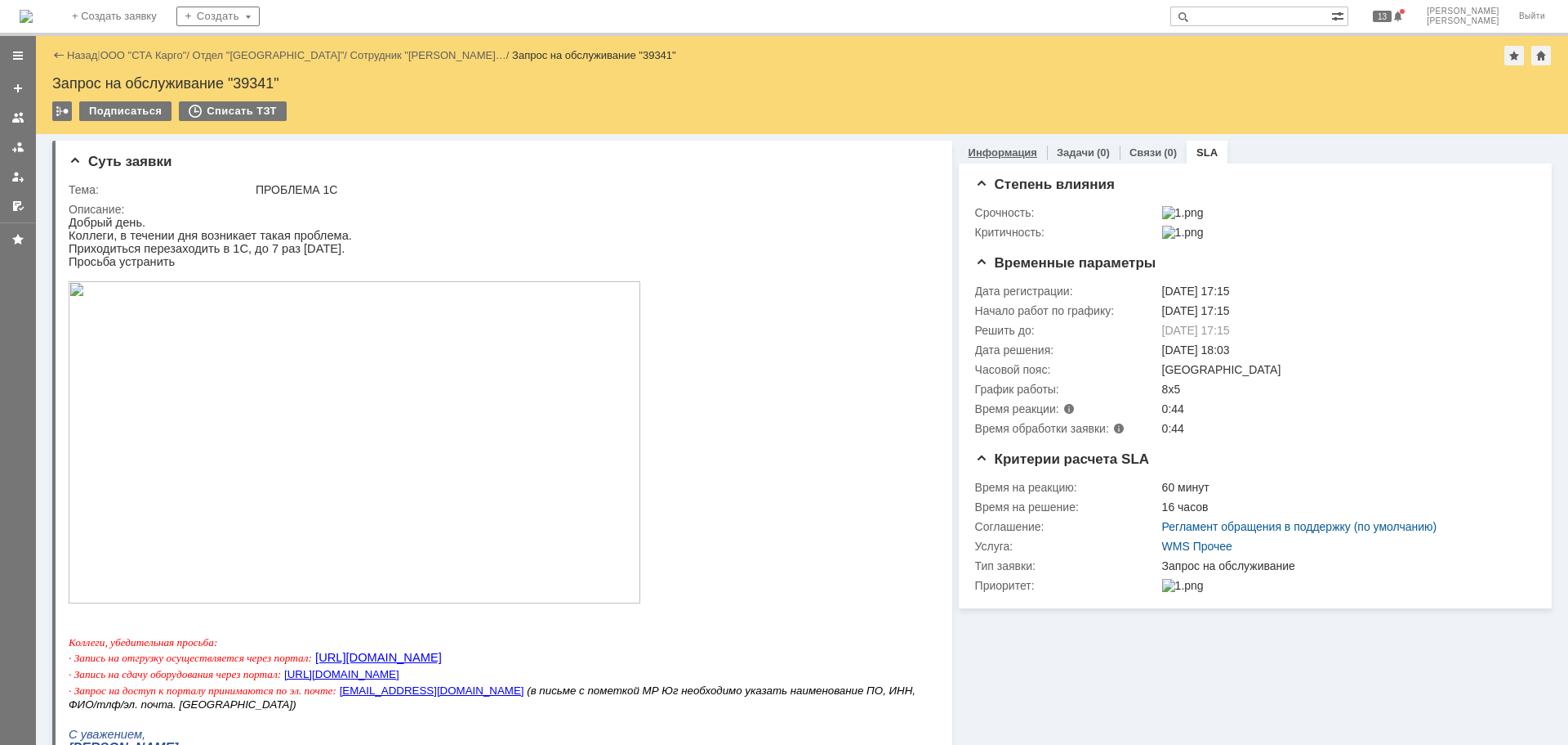
click at [1020, 151] on link "Информация" at bounding box center [1003, 152] width 69 height 12
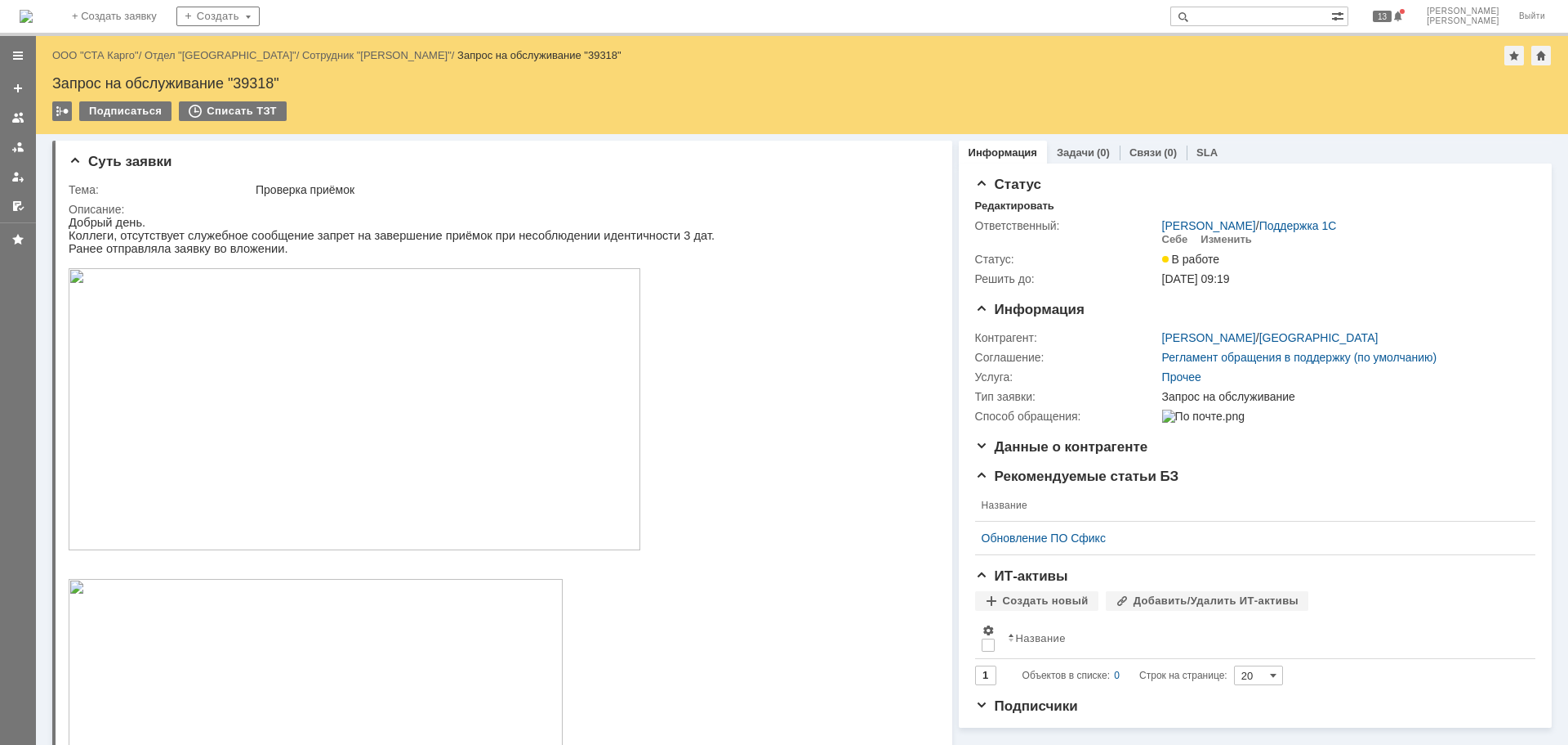
click at [376, 366] on img at bounding box center [355, 409] width 572 height 282
